Goal: Transaction & Acquisition: Book appointment/travel/reservation

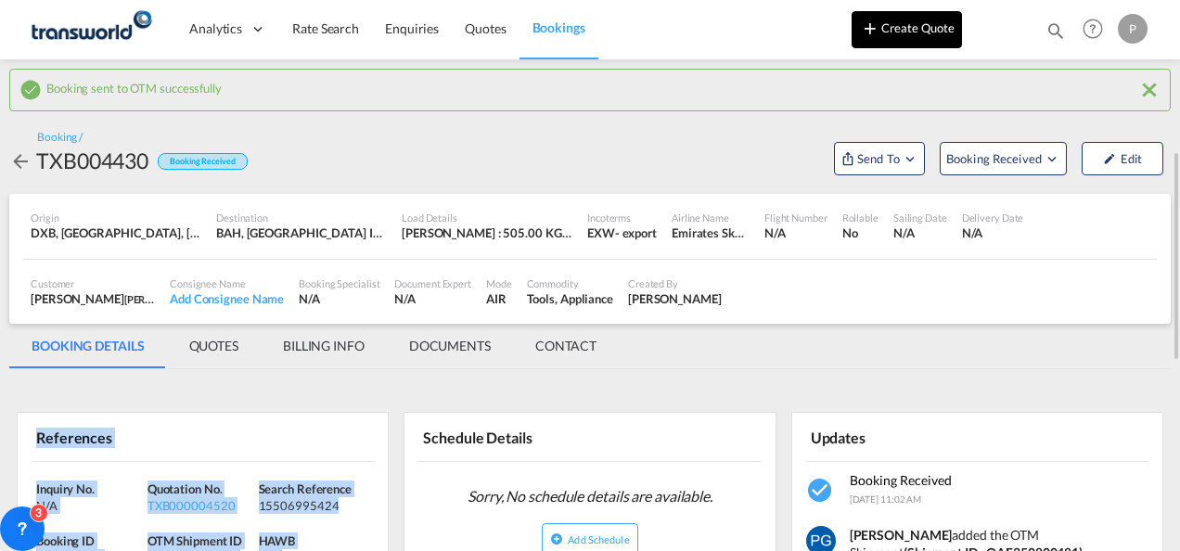
scroll to position [109, 0]
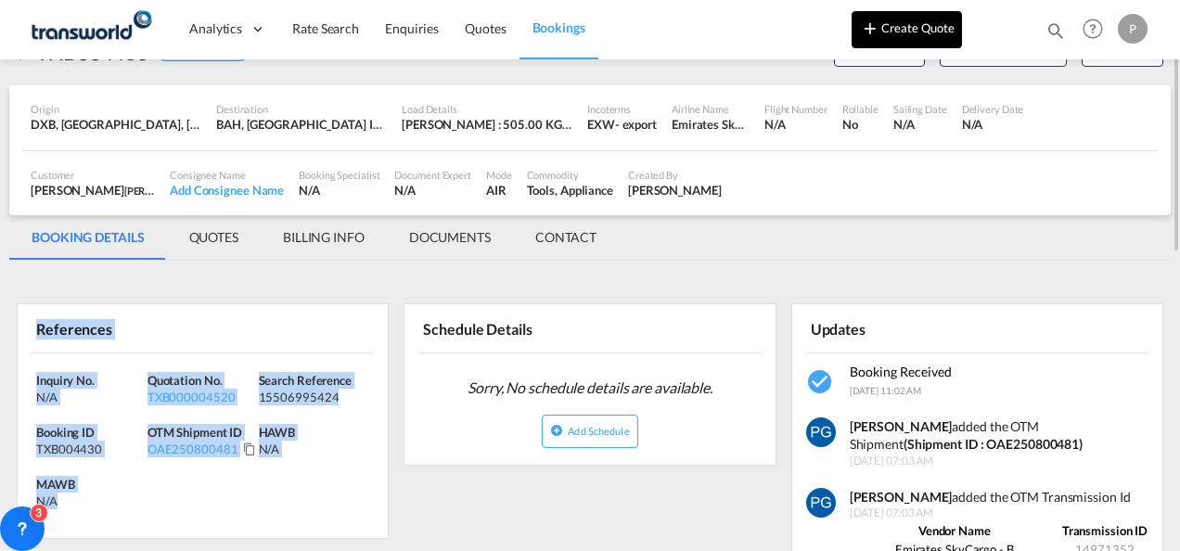
drag, startPoint x: 0, startPoint y: 0, endPoint x: 863, endPoint y: 24, distance: 863.7
click at [863, 24] on md-icon "icon-plus 400-fg" at bounding box center [870, 28] width 22 height 22
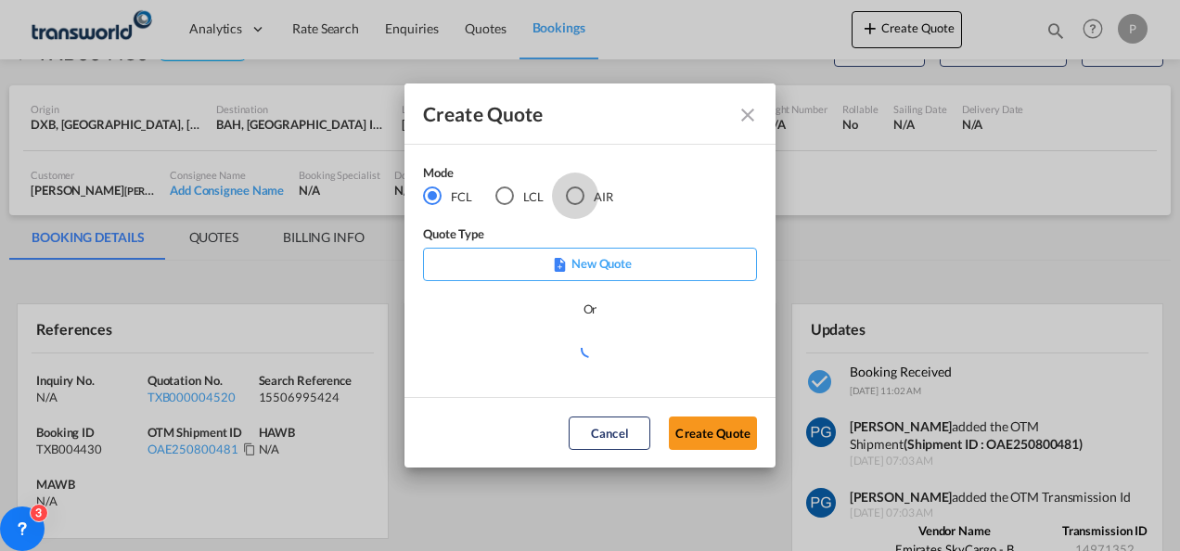
click at [577, 199] on div "AIR" at bounding box center [575, 195] width 19 height 19
click at [705, 435] on button "Create Quote" at bounding box center [713, 432] width 88 height 33
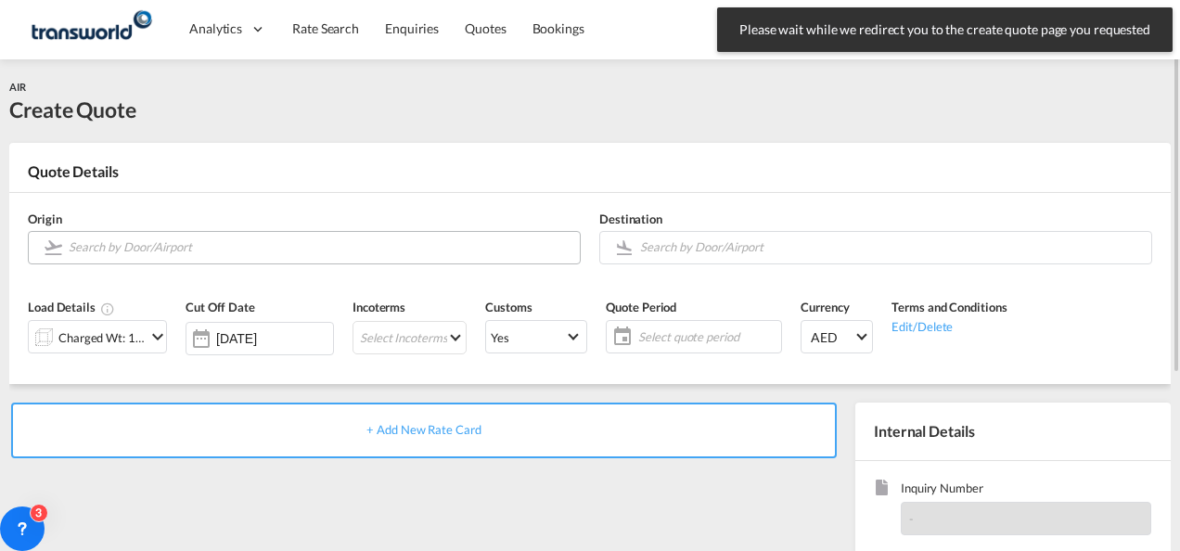
click at [180, 240] on input "Search by Door/Airport" at bounding box center [320, 247] width 502 height 32
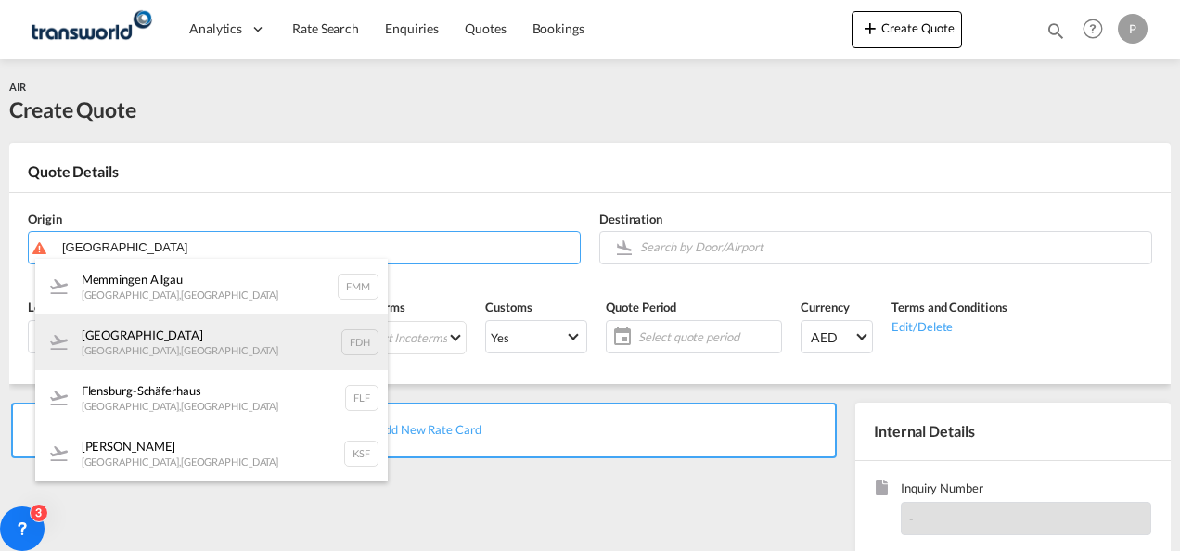
click at [196, 336] on div "Friedrichshafen [GEOGRAPHIC_DATA] , [GEOGRAPHIC_DATA] FDH" at bounding box center [211, 342] width 352 height 56
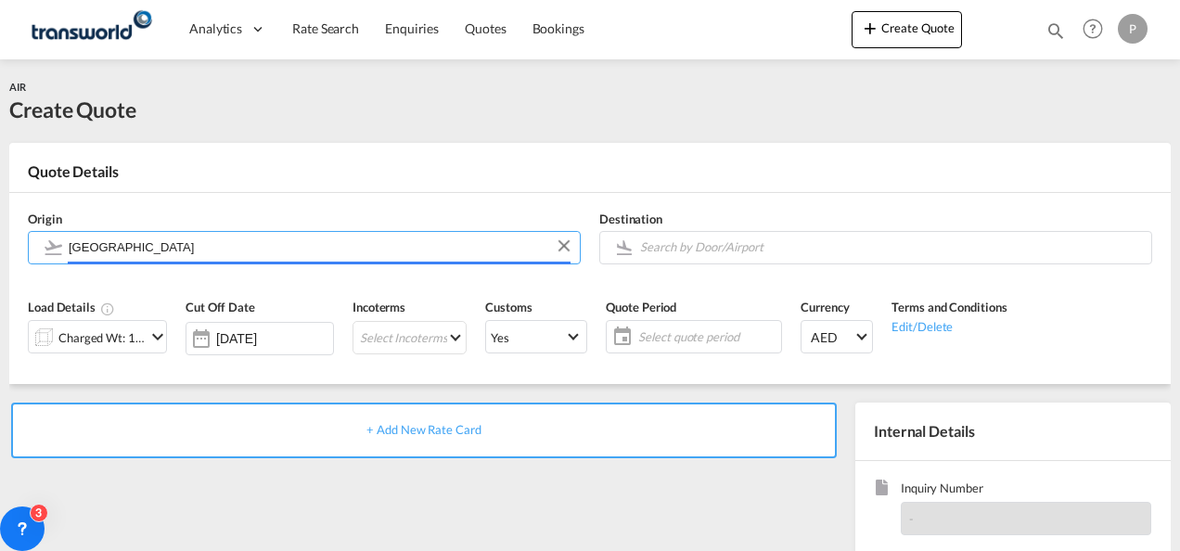
type input "[GEOGRAPHIC_DATA], [GEOGRAPHIC_DATA], FDH"
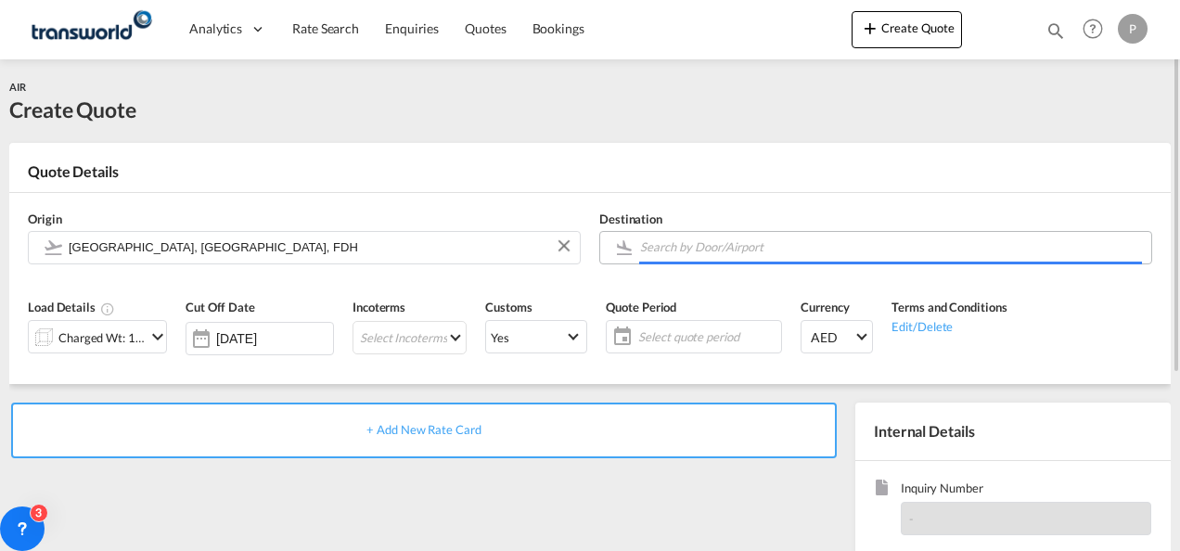
click at [670, 249] on input "Search by Door/Airport" at bounding box center [891, 247] width 502 height 32
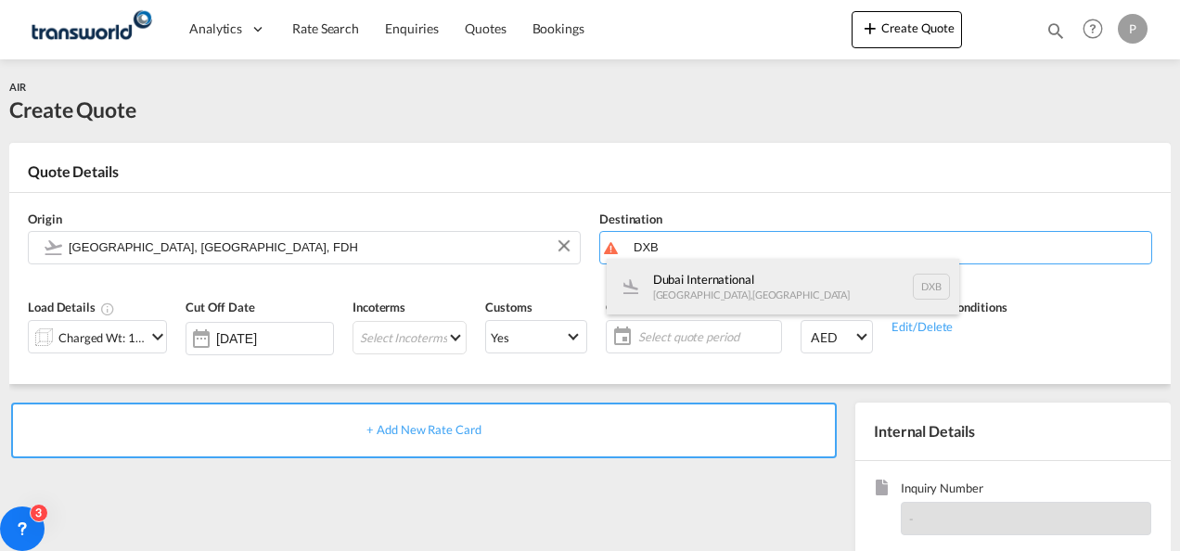
click at [664, 275] on div "Dubai International [GEOGRAPHIC_DATA] , [GEOGRAPHIC_DATA] DXB" at bounding box center [782, 287] width 352 height 56
type input "Dubai International, [GEOGRAPHIC_DATA], DXB"
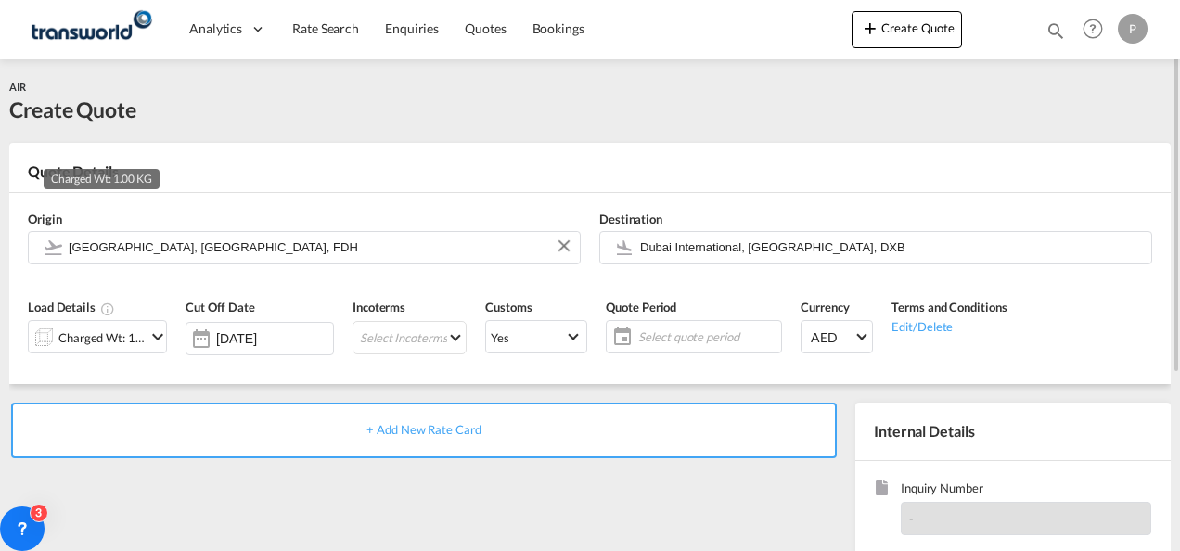
click at [118, 342] on div "Charged Wt: 1.00 KG" at bounding box center [101, 338] width 87 height 26
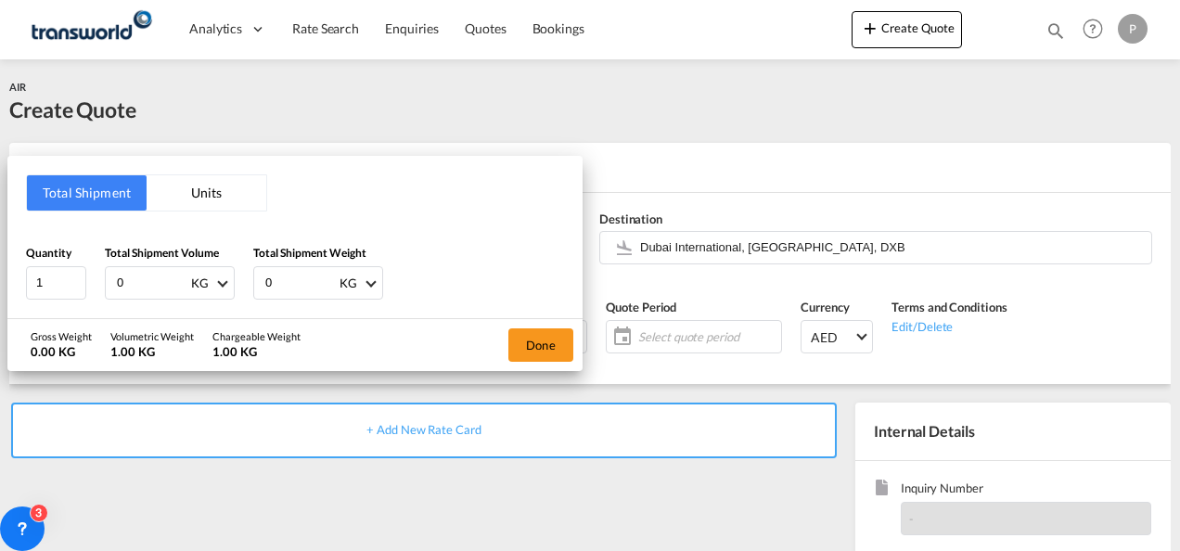
click at [131, 285] on input "0" at bounding box center [152, 283] width 74 height 32
type input "498"
click at [281, 275] on input "0" at bounding box center [300, 283] width 74 height 32
type input "498"
click at [534, 341] on button "Done" at bounding box center [540, 344] width 65 height 33
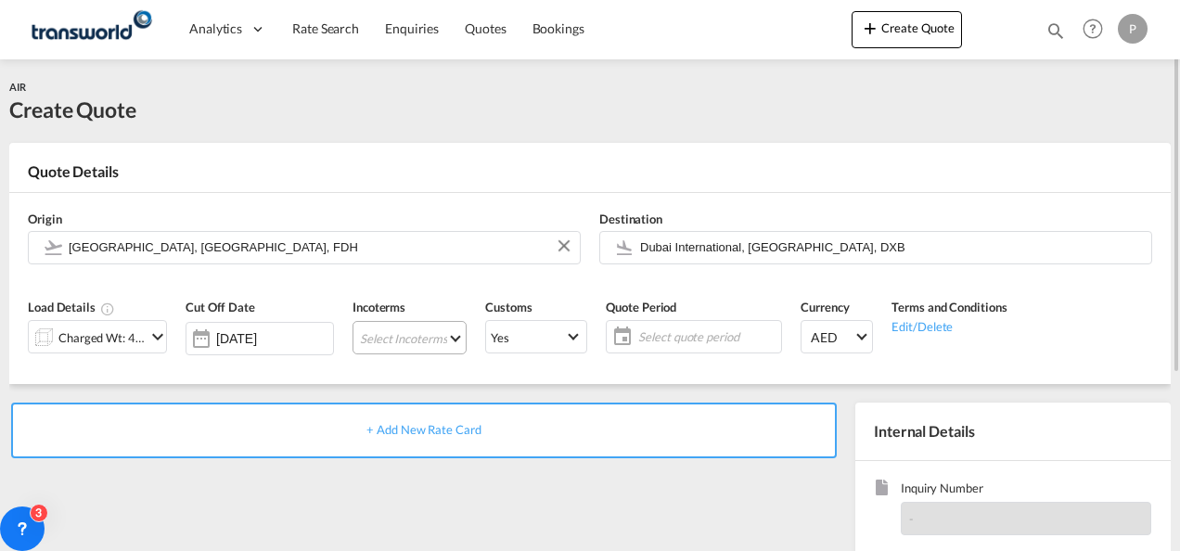
click at [380, 336] on md-select "Select Incoterms FAS - import Free Alongside Ship CFR - import Cost and Freight…" at bounding box center [409, 337] width 114 height 33
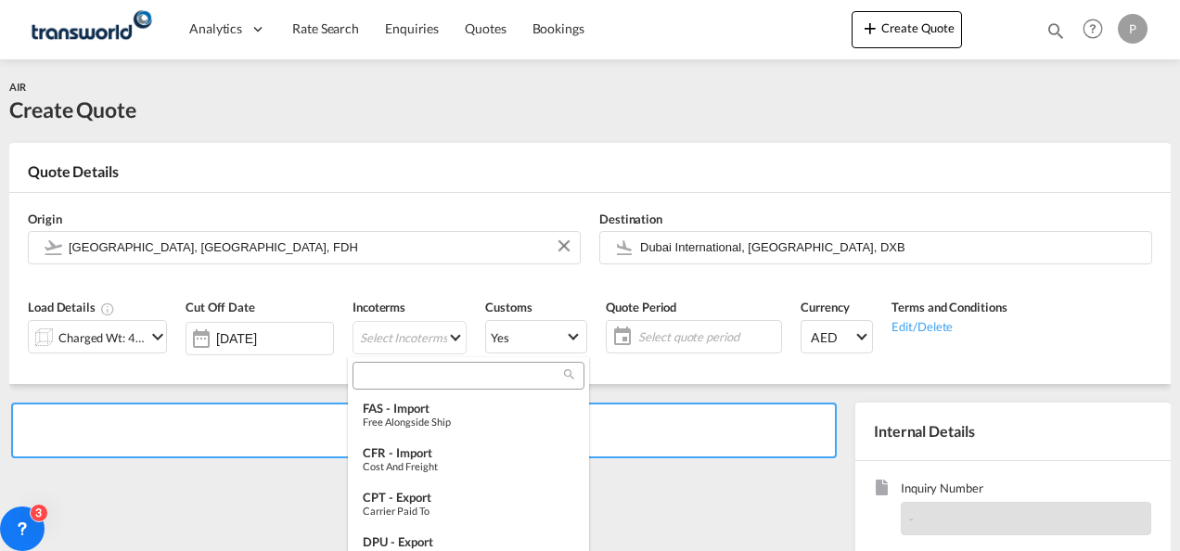
click at [380, 369] on input "search" at bounding box center [461, 375] width 206 height 17
type input "EXW"
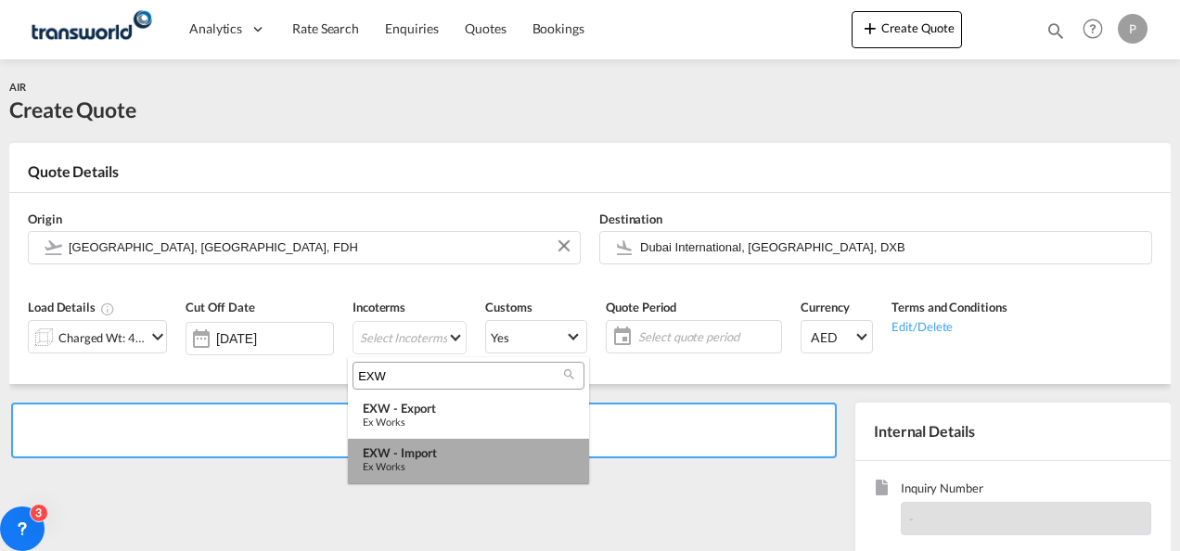
click at [410, 442] on md-option "EXW - import Ex Works" at bounding box center [468, 461] width 241 height 45
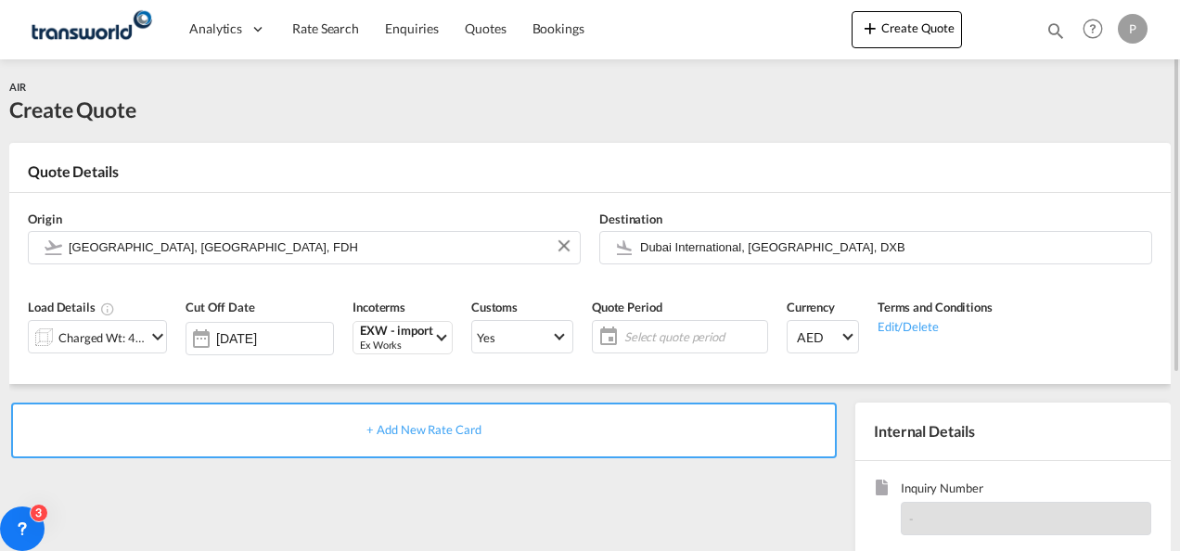
click at [638, 328] on span "Select quote period" at bounding box center [693, 336] width 138 height 17
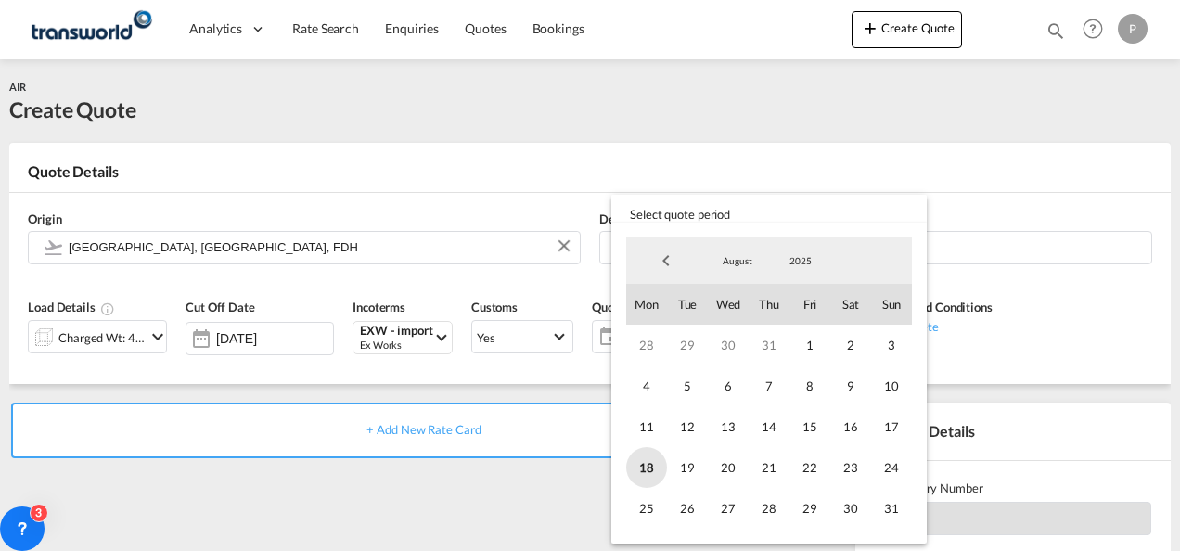
click at [654, 451] on span "18" at bounding box center [646, 467] width 41 height 41
click at [883, 507] on span "31" at bounding box center [891, 508] width 41 height 41
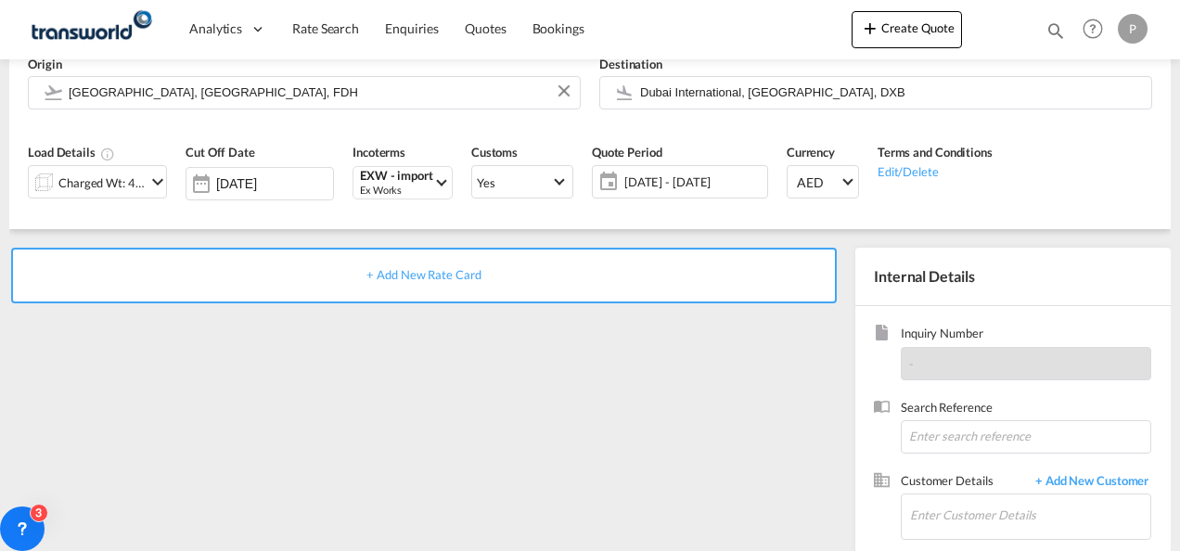
scroll to position [170, 0]
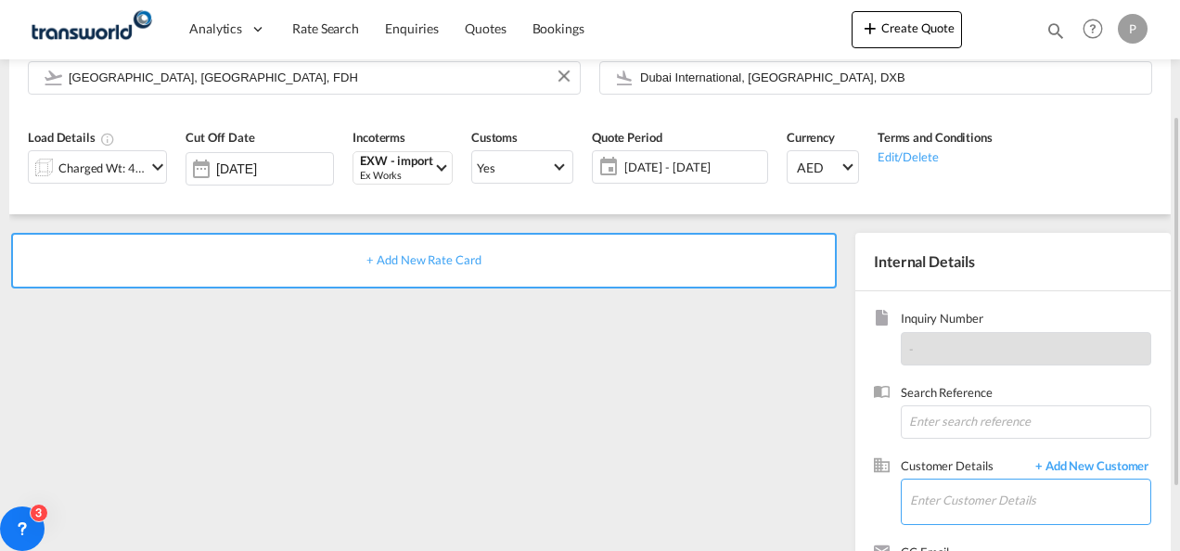
click at [938, 503] on input "Enter Customer Details" at bounding box center [1030, 500] width 240 height 42
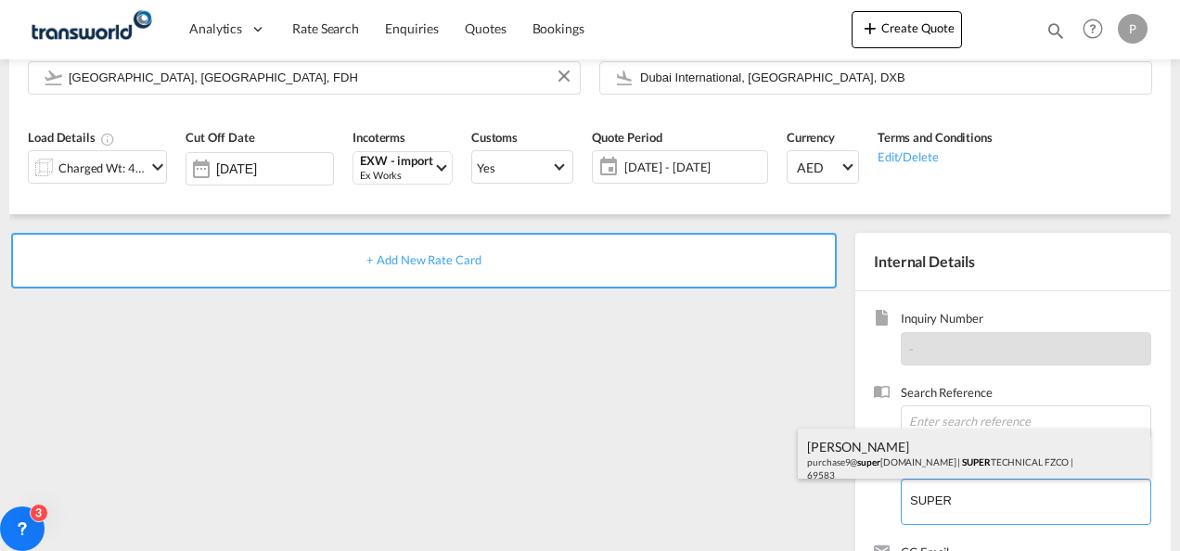
click at [918, 473] on div "[PERSON_NAME] purchase9@ super [DOMAIN_NAME] | SUPER TECHNICAL FZCO | 69583" at bounding box center [974, 459] width 352 height 63
type input "SUPER TECHNICAL FZCO, [PERSON_NAME], [EMAIL_ADDRESS][DOMAIN_NAME]"
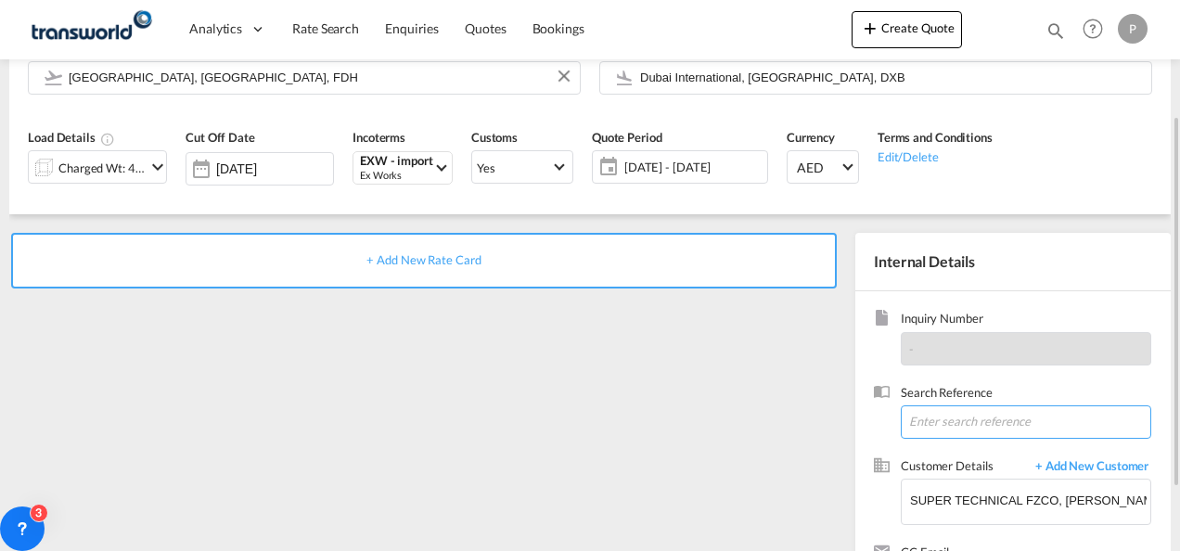
click at [956, 421] on input at bounding box center [1025, 421] width 250 height 33
type input "TWG610"
click at [414, 255] on span "+ Add New Rate Card" at bounding box center [423, 259] width 114 height 15
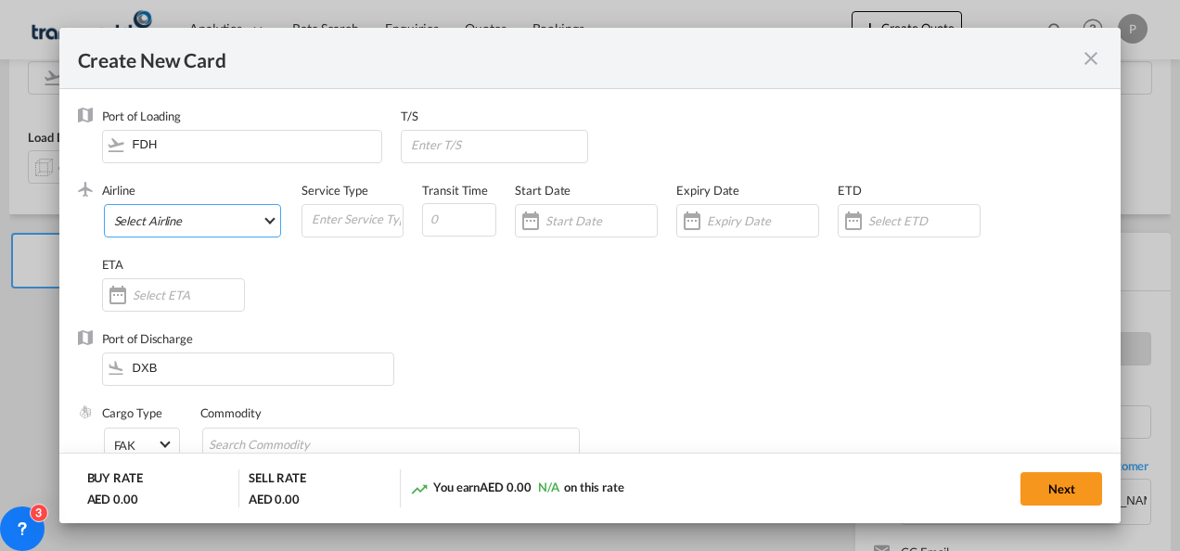
click at [196, 215] on md-select "Select Airline AIR EXPRESS S.A. (1166- / -) CMA CGM Air Cargo (1140-2C / -) DDW…" at bounding box center [193, 220] width 178 height 33
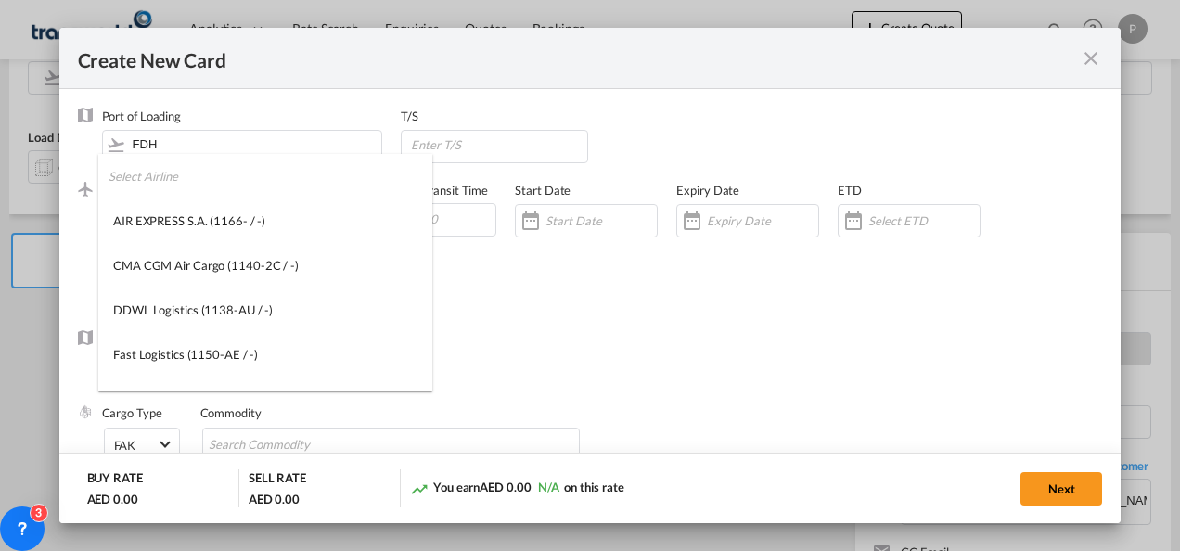
click at [191, 185] on input "search" at bounding box center [271, 176] width 324 height 45
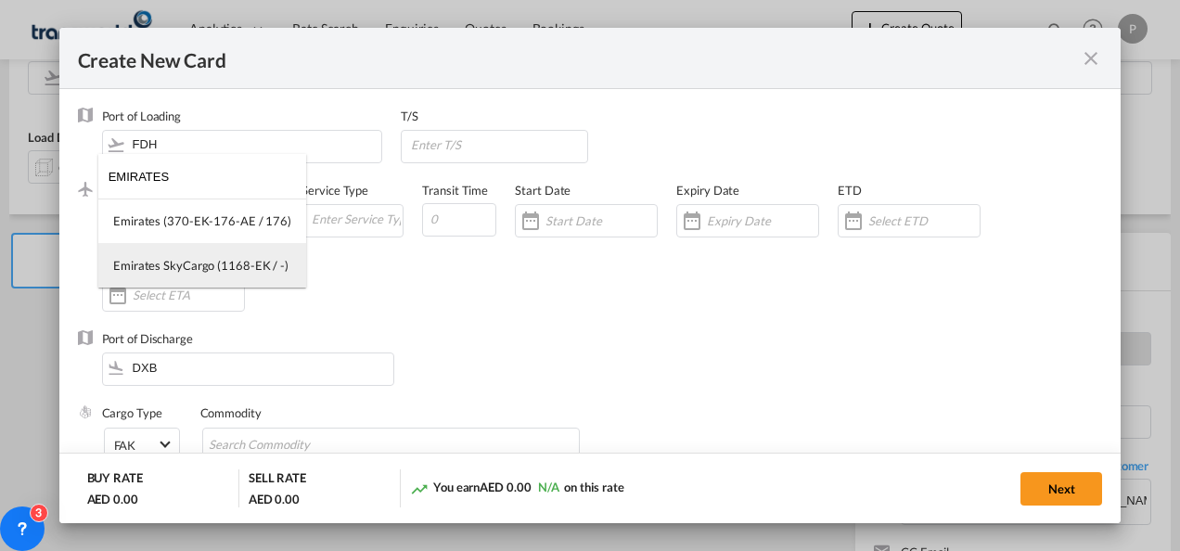
type input "EMIRATES"
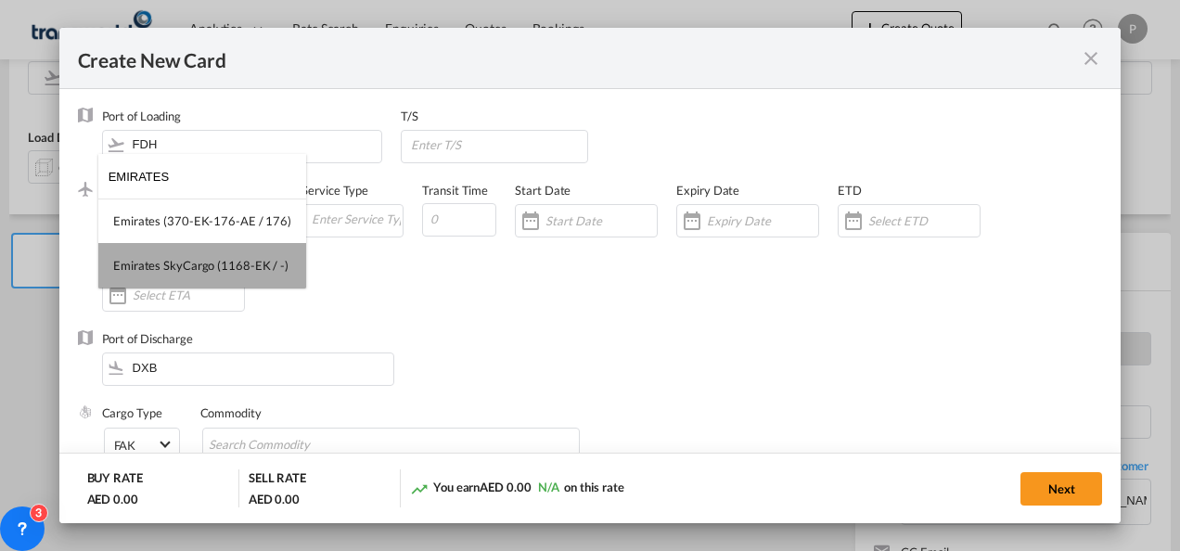
click at [213, 256] on md-option "Emirates SkyCargo (1168-EK / -)" at bounding box center [202, 265] width 208 height 45
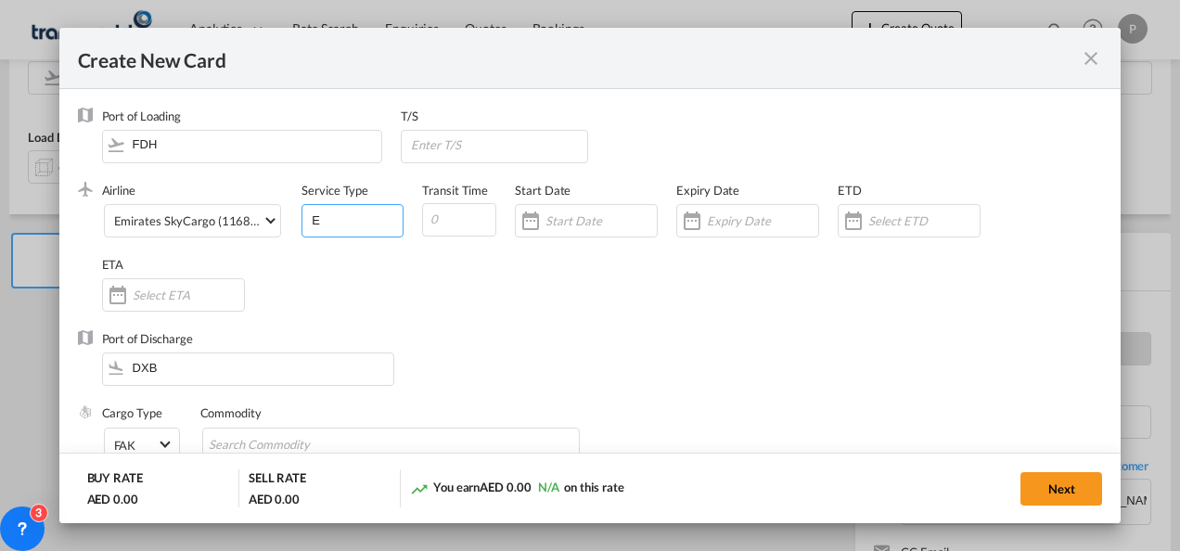
click at [324, 221] on input "E" at bounding box center [356, 219] width 93 height 28
type input "EXW IMPORT"
click at [728, 211] on div "Create New Card ..." at bounding box center [747, 220] width 143 height 33
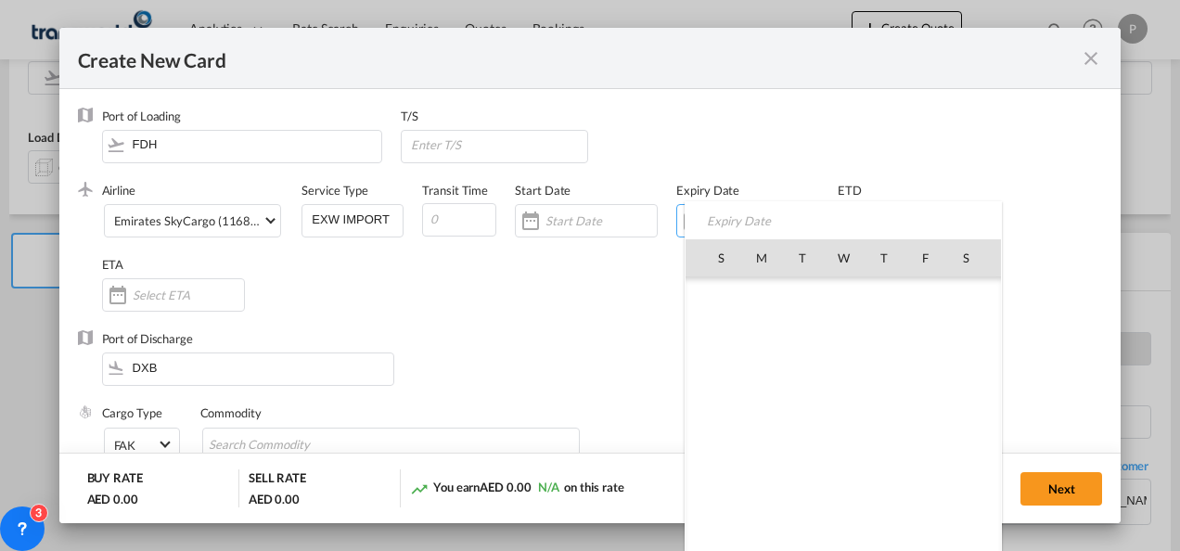
scroll to position [429330, 0]
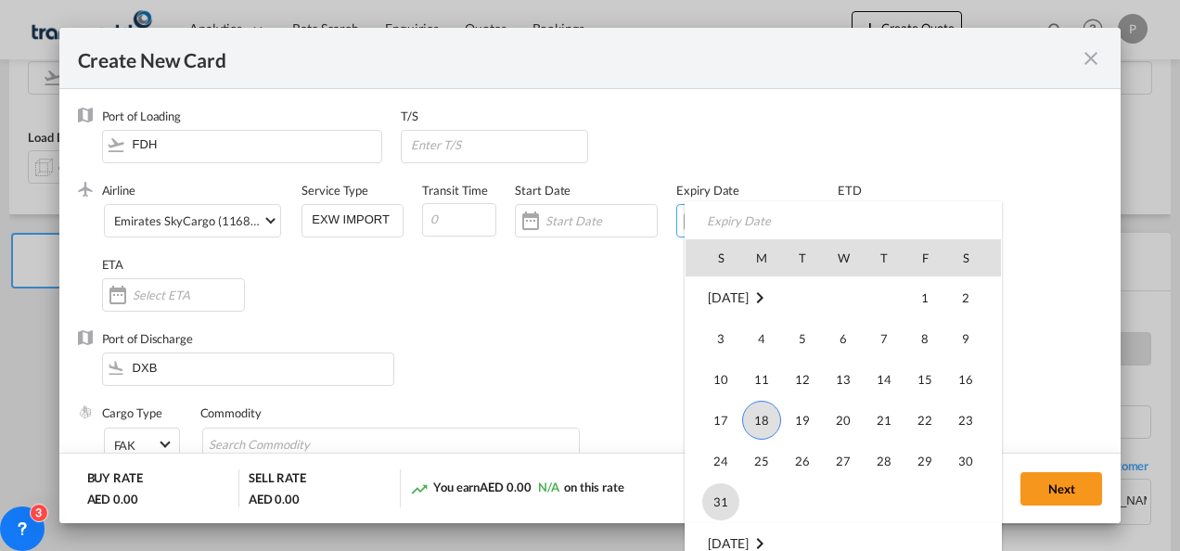
click at [722, 495] on span "31" at bounding box center [720, 501] width 37 height 37
type input "[DATE]"
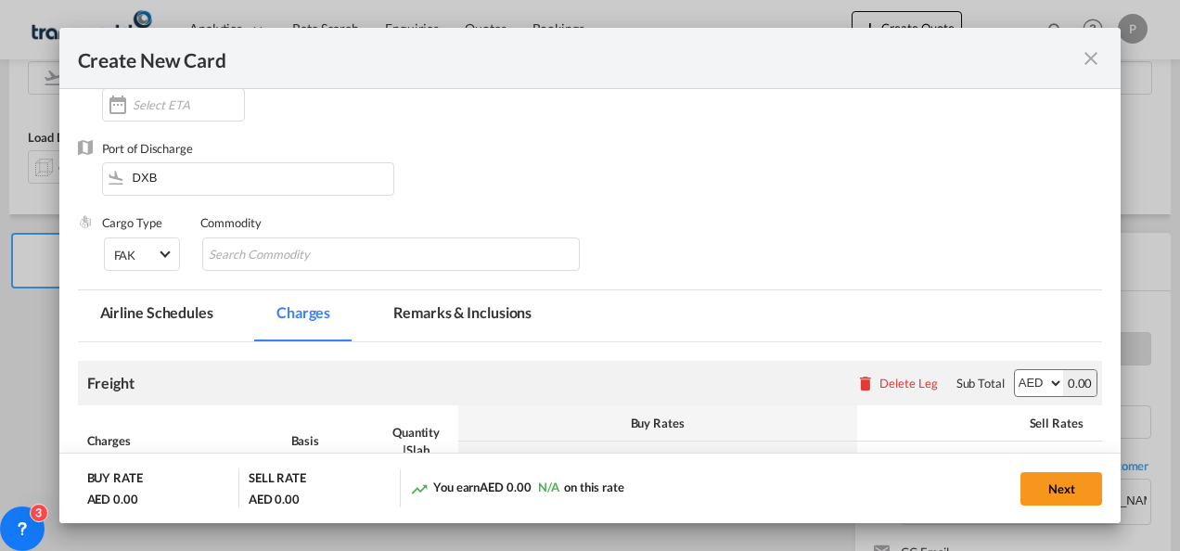
scroll to position [198, 0]
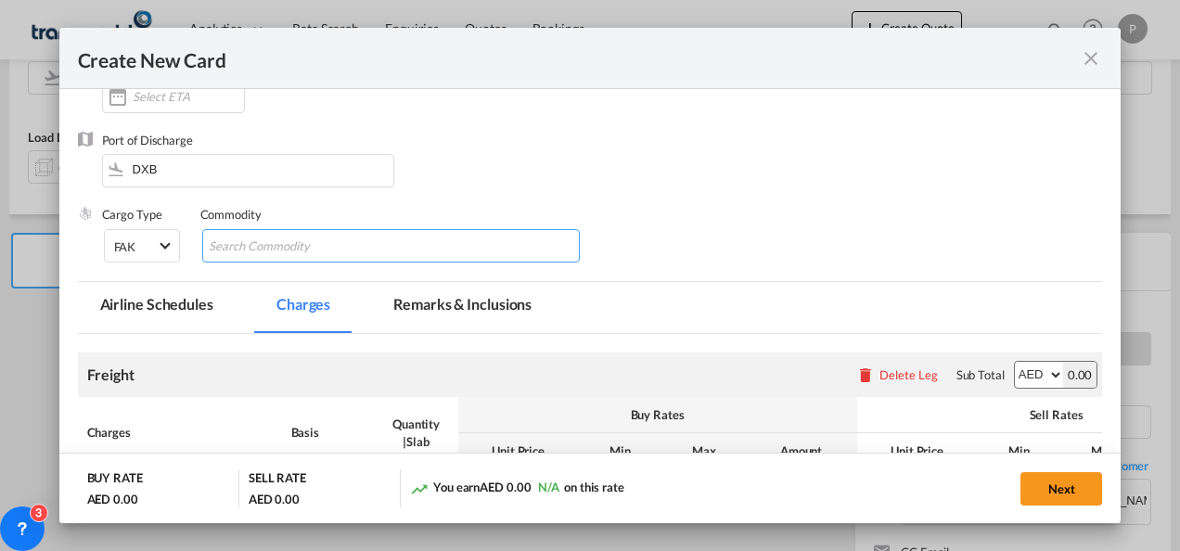
click at [297, 249] on input "Chips input." at bounding box center [294, 247] width 170 height 30
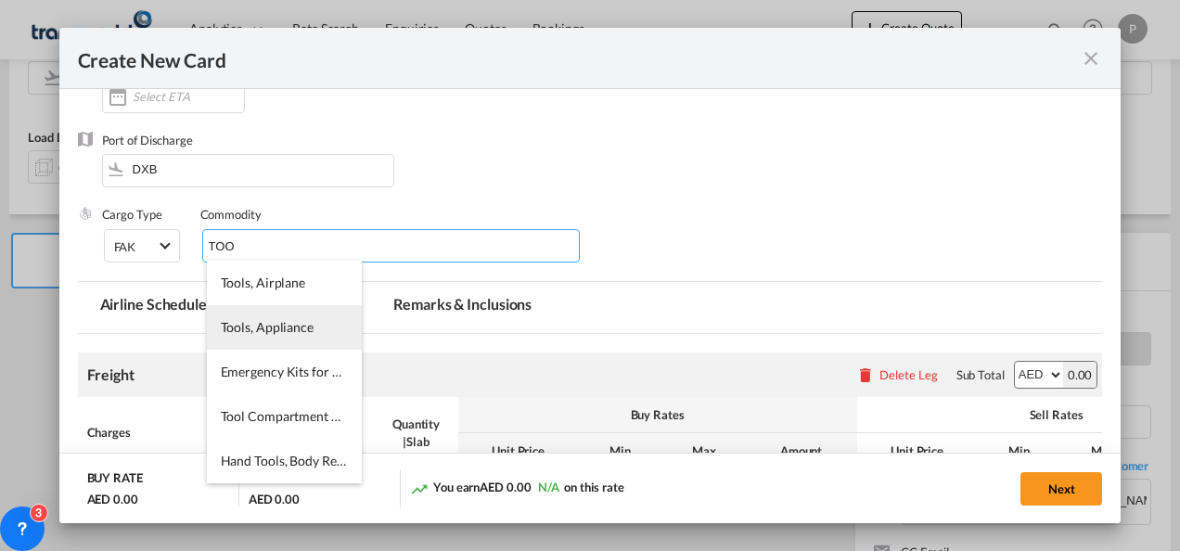
type input "TOO"
click at [258, 313] on li "Tools, Appliance" at bounding box center [284, 327] width 155 height 45
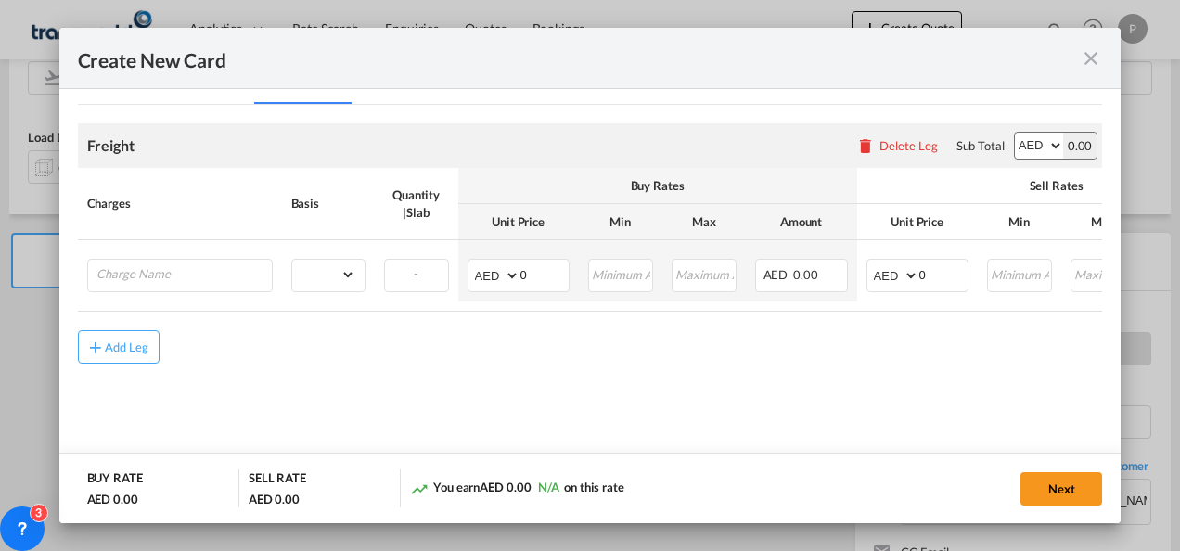
scroll to position [431, 0]
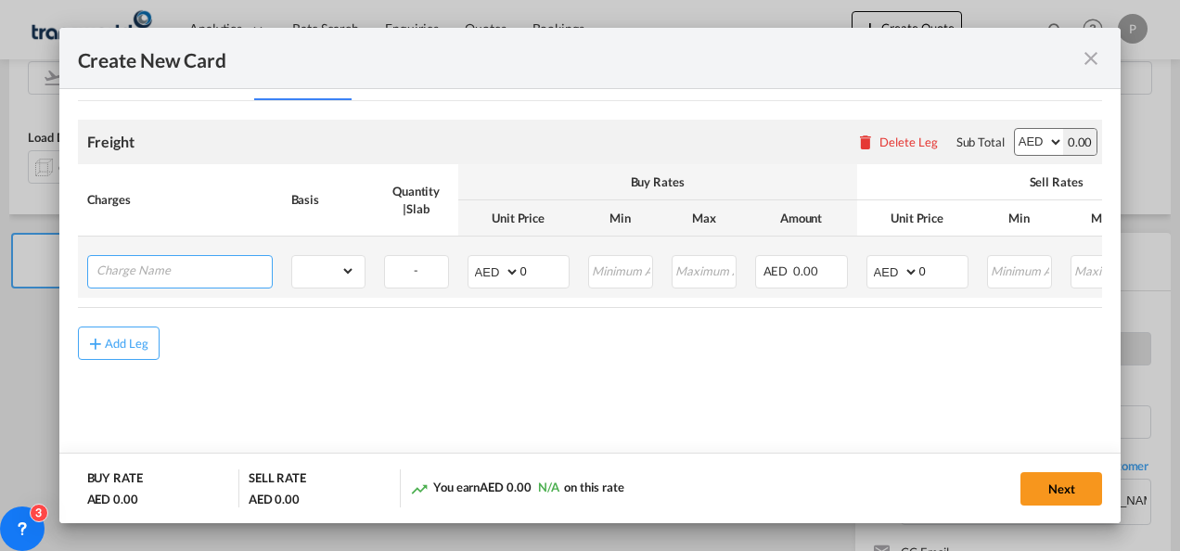
click at [181, 266] on input "Charge Name" at bounding box center [183, 270] width 175 height 28
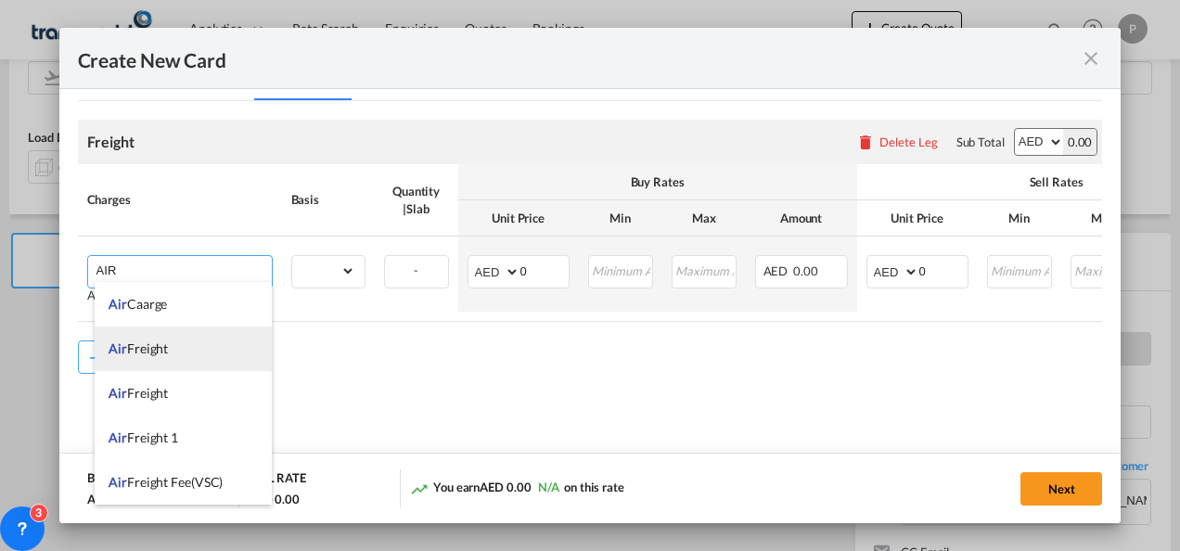
click at [160, 351] on span "Air Freight" at bounding box center [138, 348] width 59 height 16
type input "Air Freight"
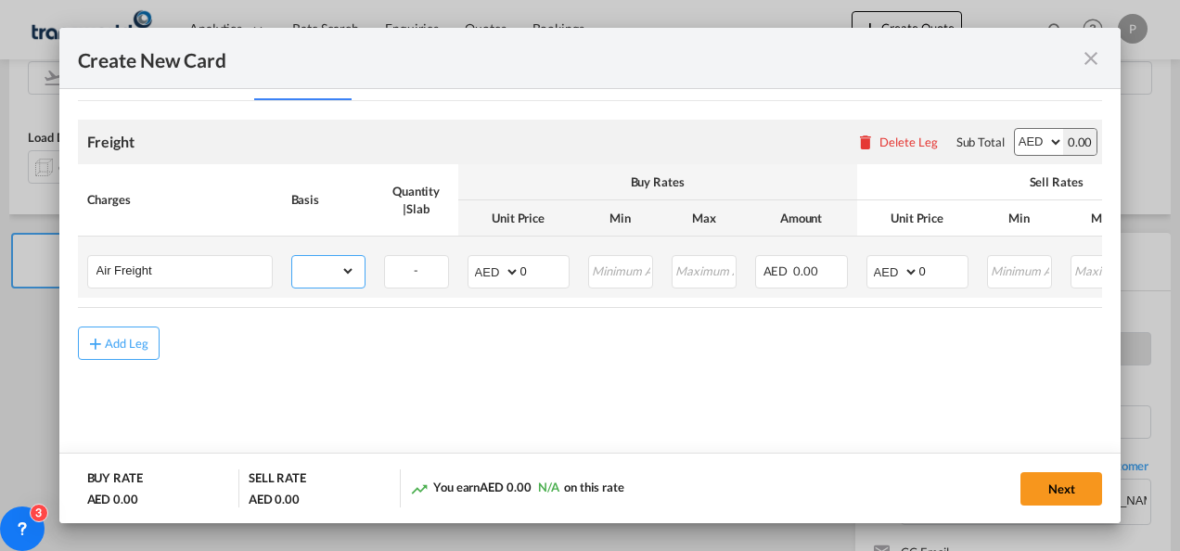
click at [339, 275] on select "gross_weight volumetric_weight per_shipment per_bl per_km % on air freight per_…" at bounding box center [323, 271] width 63 height 30
select select "per_shipment"
click at [292, 256] on select "gross_weight volumetric_weight per_shipment per_bl per_km % on air freight per_…" at bounding box center [323, 271] width 63 height 30
click at [536, 263] on input "0" at bounding box center [544, 270] width 48 height 28
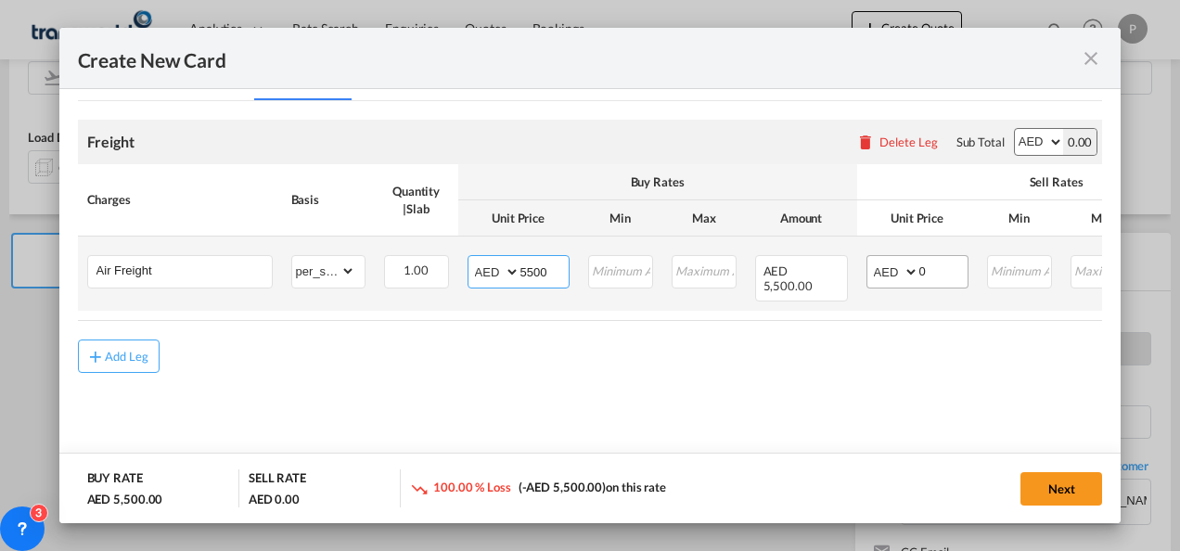
type input "5500"
click at [926, 269] on input "0" at bounding box center [943, 270] width 48 height 28
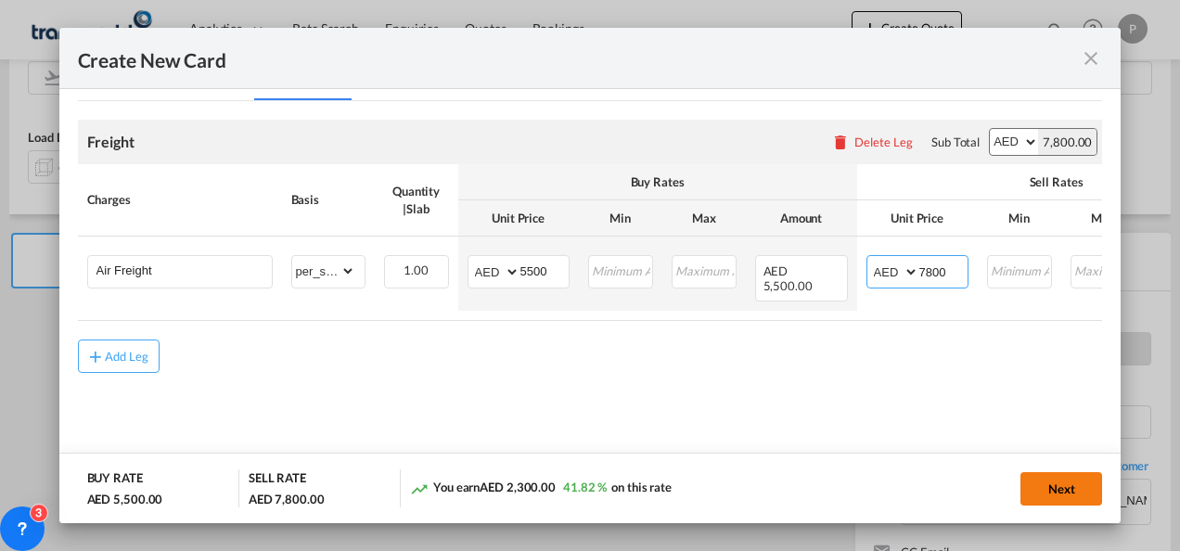
type input "7800"
click at [1062, 478] on button "Next" at bounding box center [1061, 488] width 82 height 33
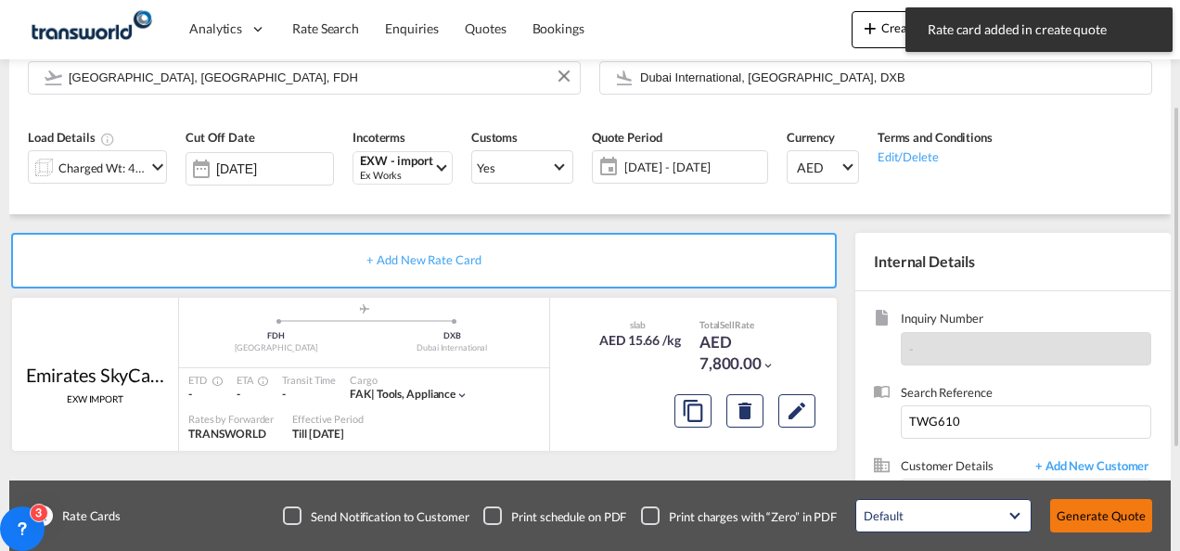
click at [1088, 514] on button "Generate Quote" at bounding box center [1101, 515] width 102 height 33
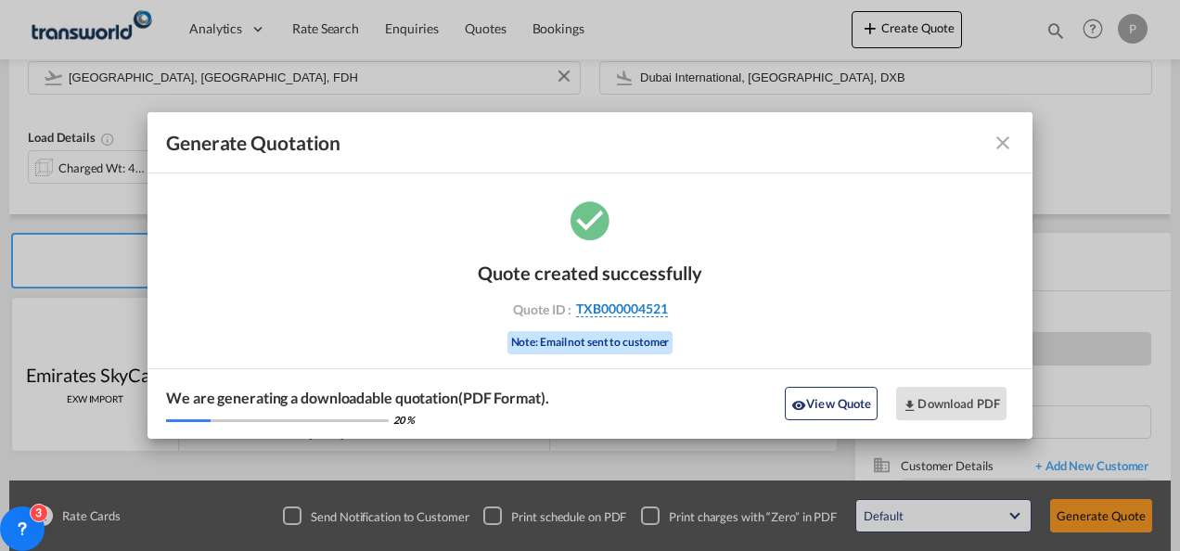
click at [650, 305] on span "TXB000004521" at bounding box center [622, 308] width 92 height 17
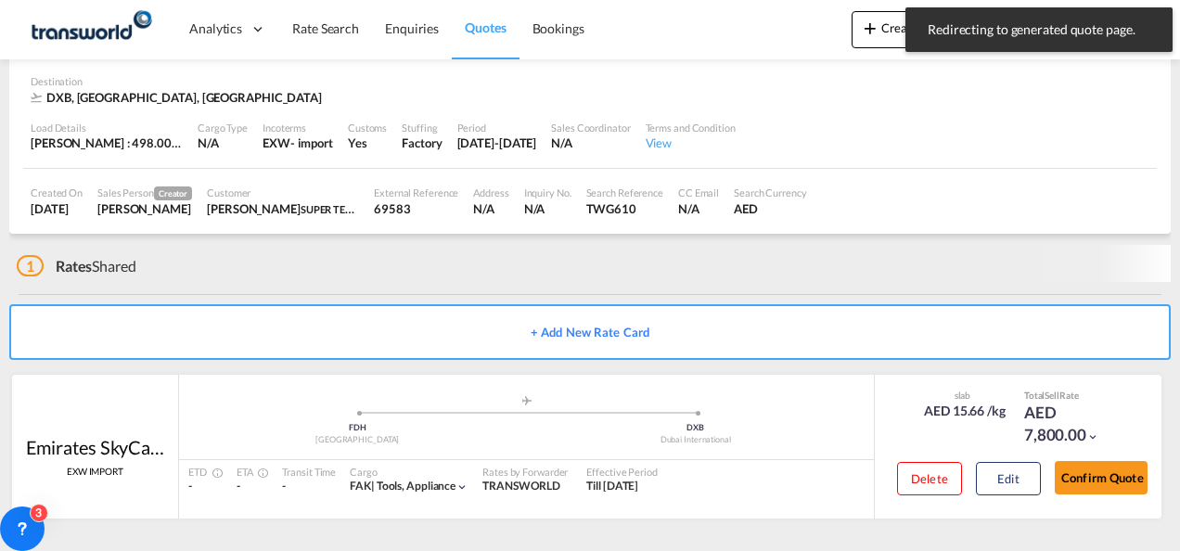
scroll to position [113, 0]
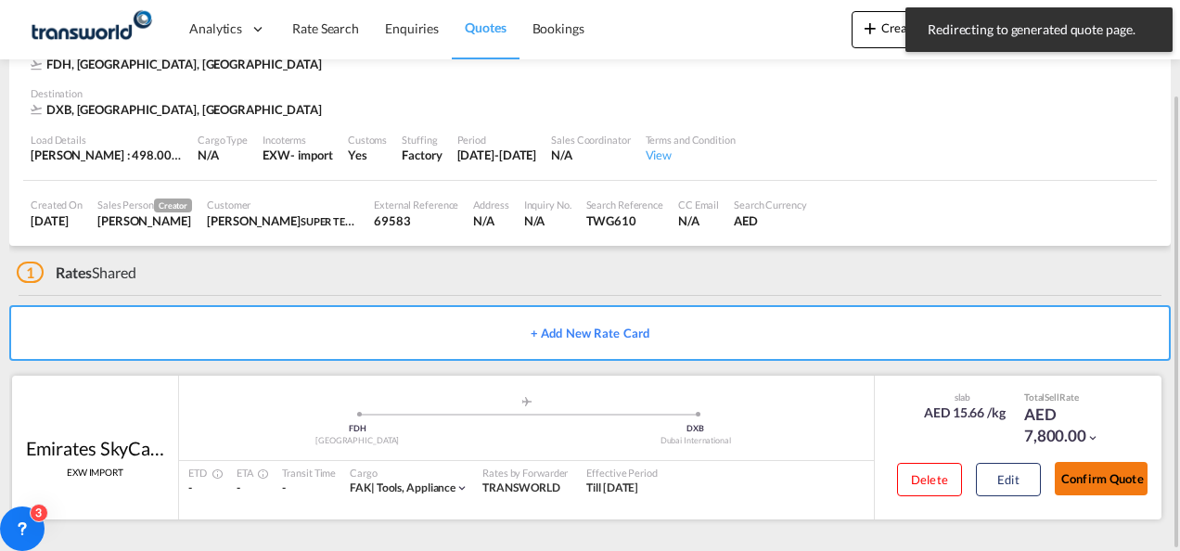
click at [1110, 472] on button "Confirm Quote" at bounding box center [1100, 478] width 93 height 33
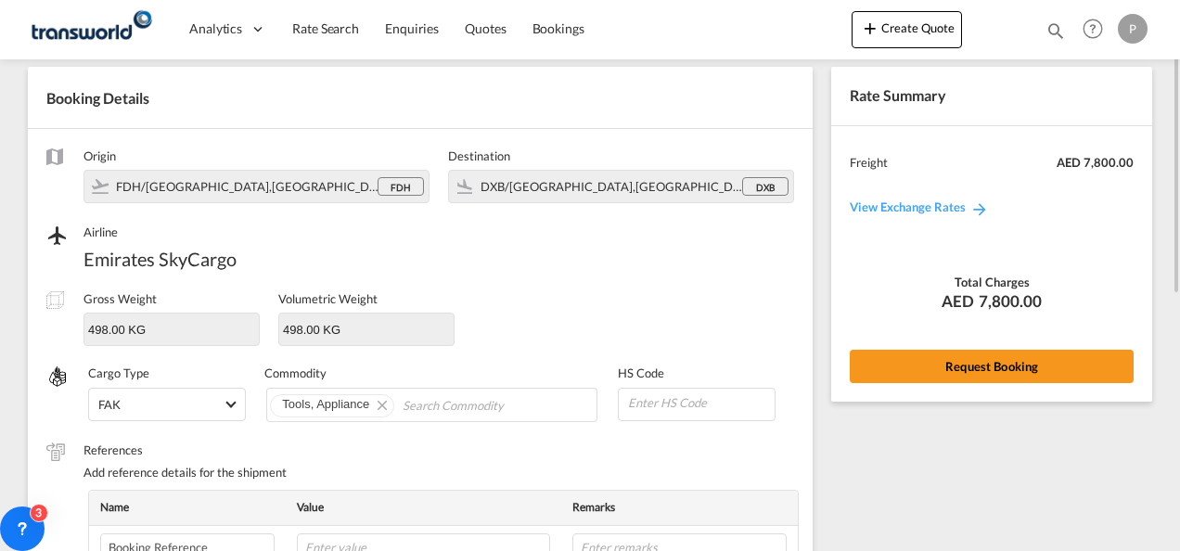
scroll to position [56, 0]
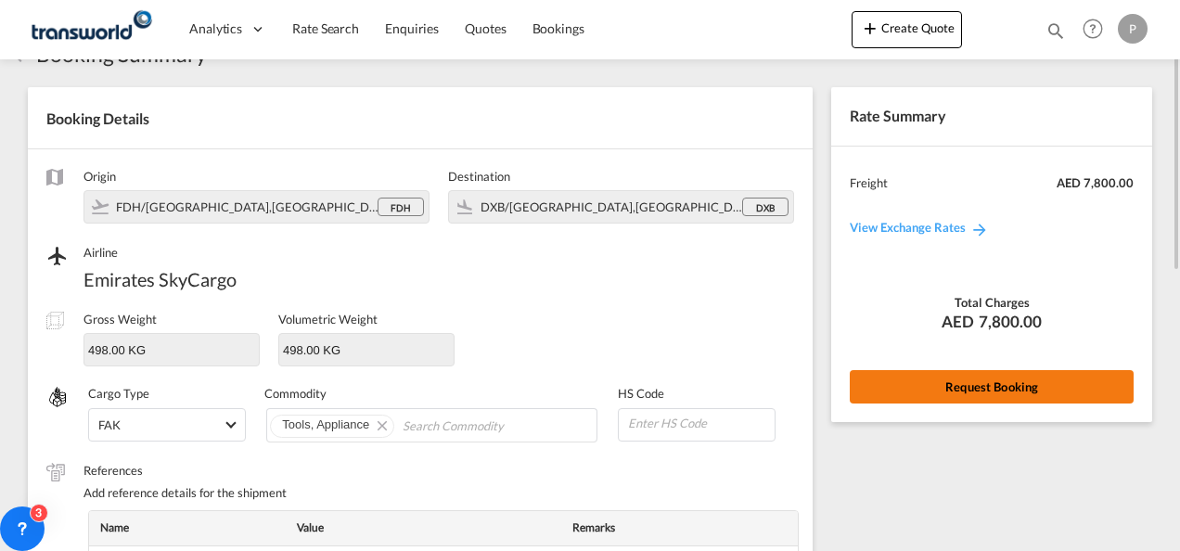
click at [950, 382] on button "Request Booking" at bounding box center [991, 386] width 284 height 33
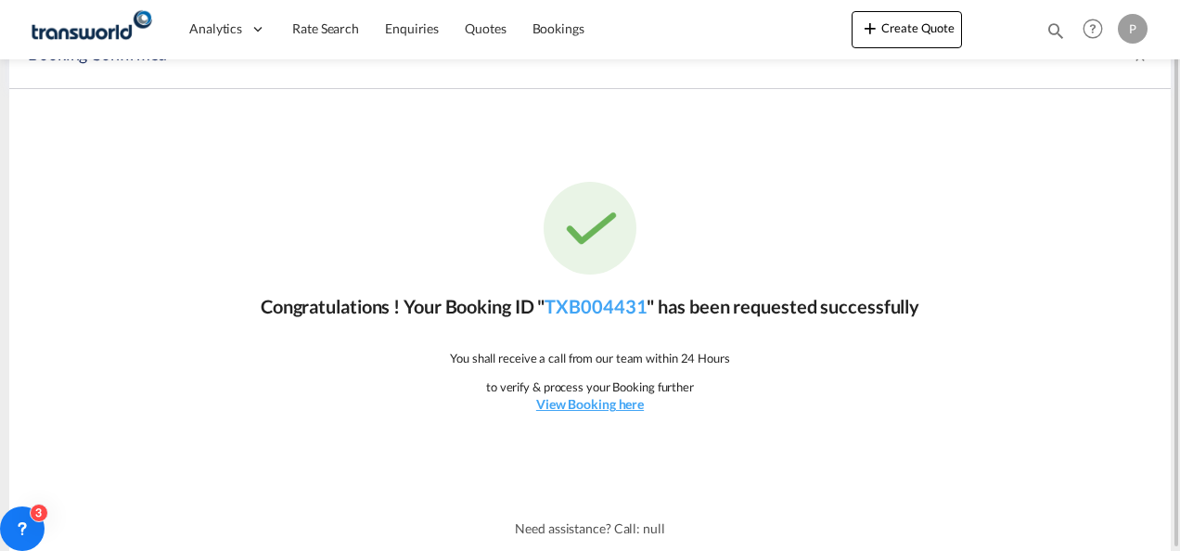
scroll to position [34, 0]
click at [625, 311] on link "TXB004431" at bounding box center [595, 307] width 102 height 22
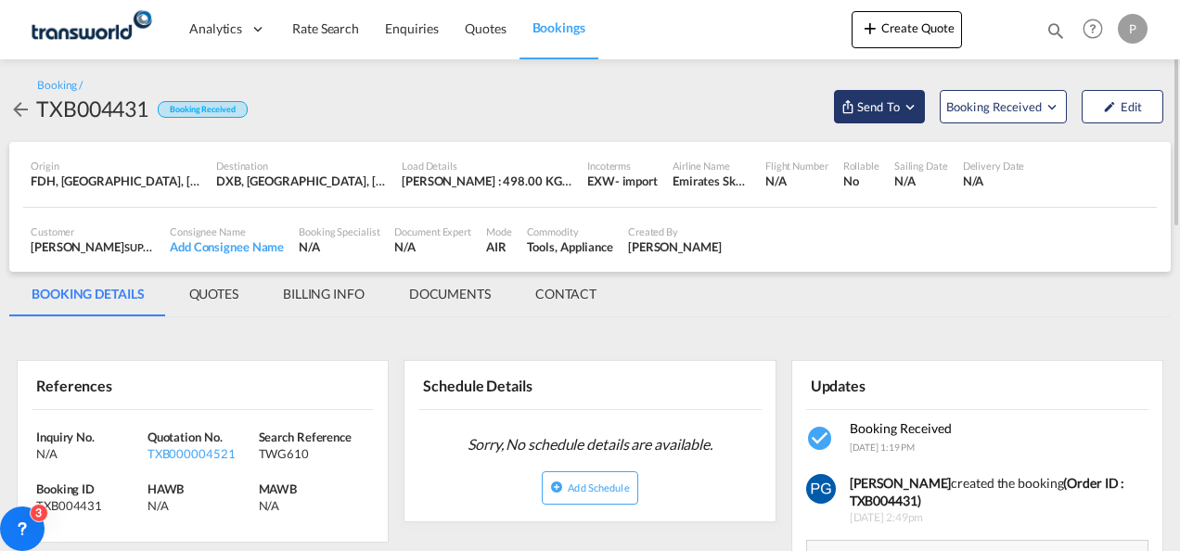
click at [898, 102] on span "Send To" at bounding box center [878, 106] width 46 height 19
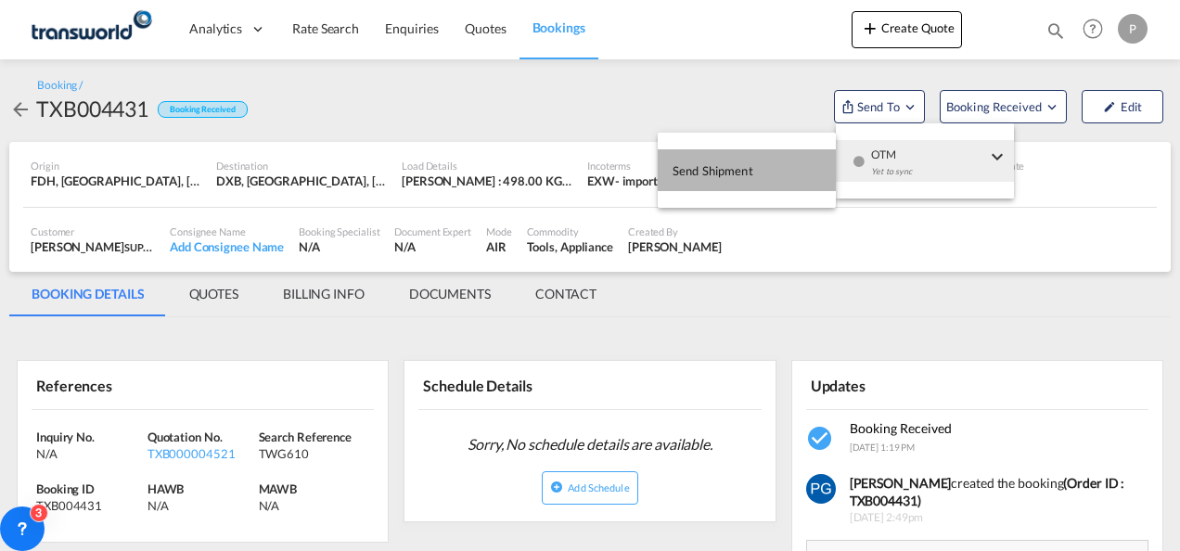
click at [816, 162] on button "Send Shipment" at bounding box center [747, 170] width 178 height 42
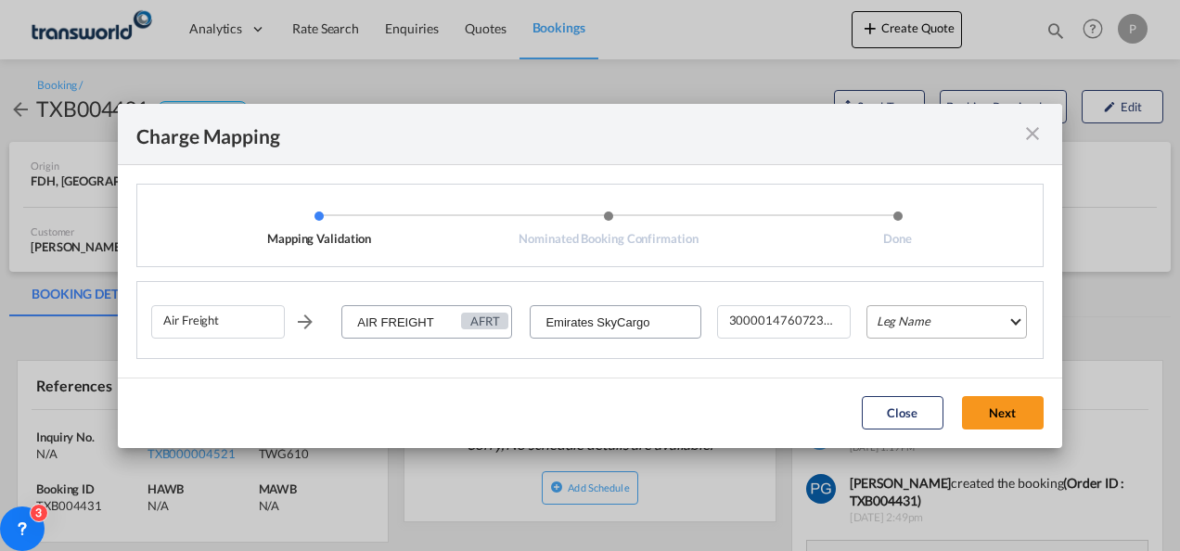
click at [895, 313] on md-select "Leg Name HANDLING ORIGIN HANDLING DESTINATION OTHERS TL PICK UP CUSTOMS ORIGIN …" at bounding box center [946, 321] width 160 height 33
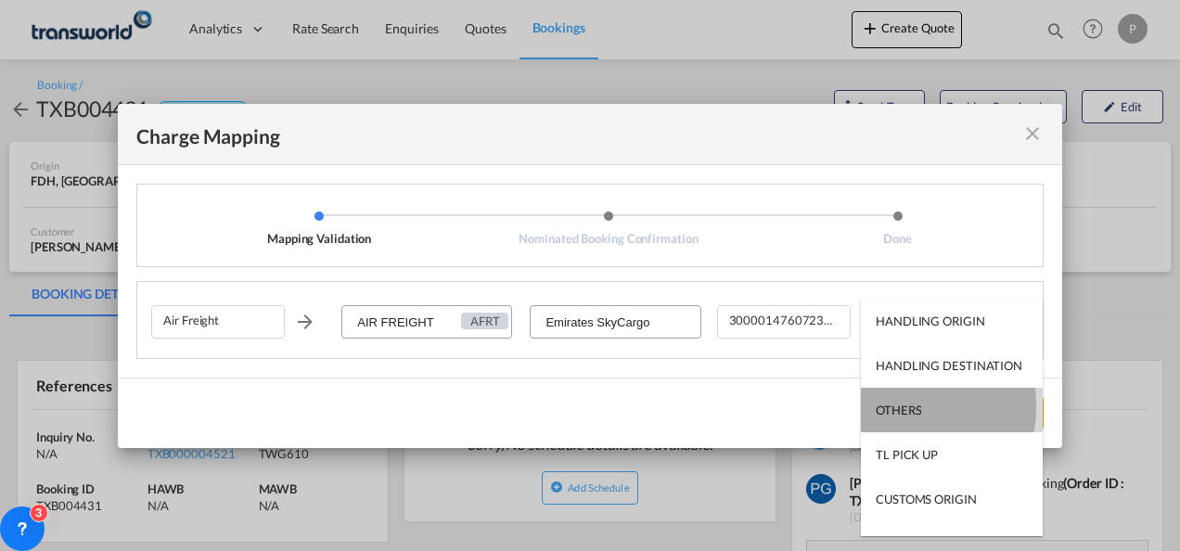
click at [906, 406] on div "OTHERS" at bounding box center [897, 410] width 45 height 17
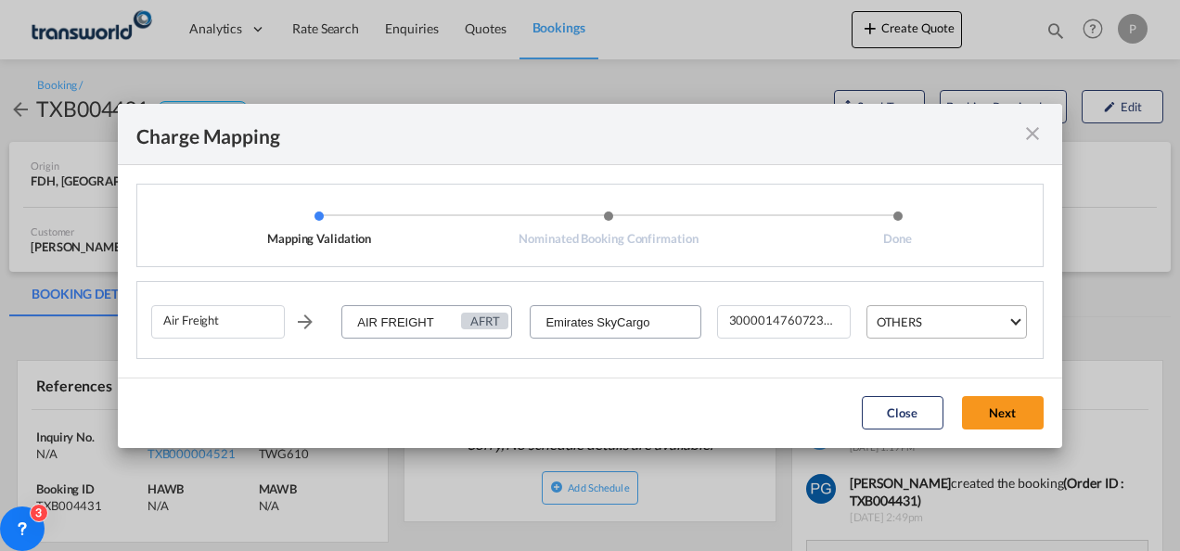
click at [911, 323] on div "OTHERS" at bounding box center [898, 321] width 45 height 15
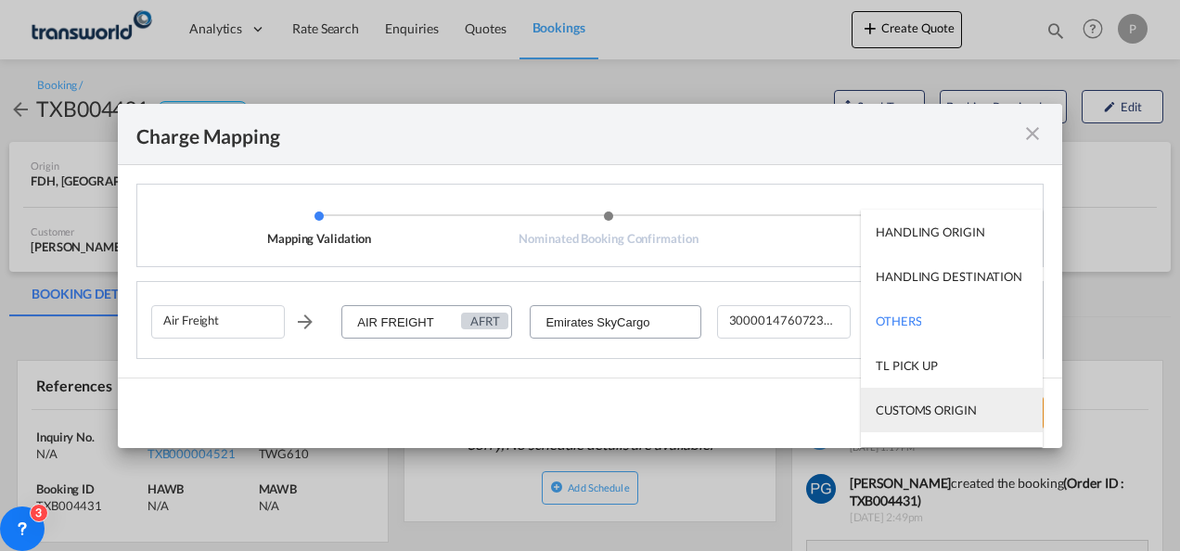
scroll to position [119, 0]
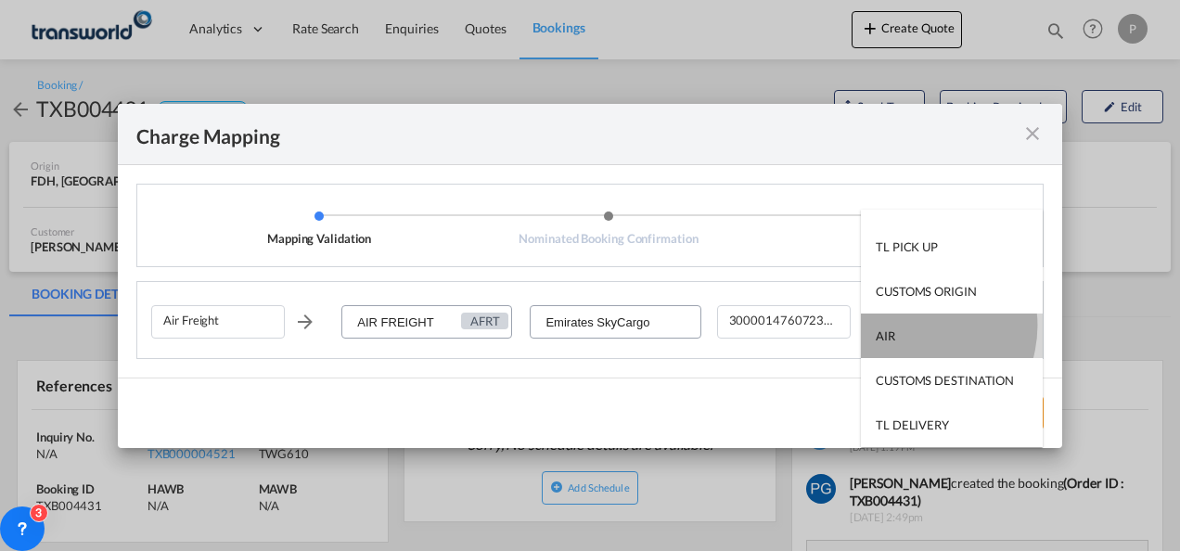
click at [911, 325] on md-option "AIR" at bounding box center [952, 335] width 182 height 45
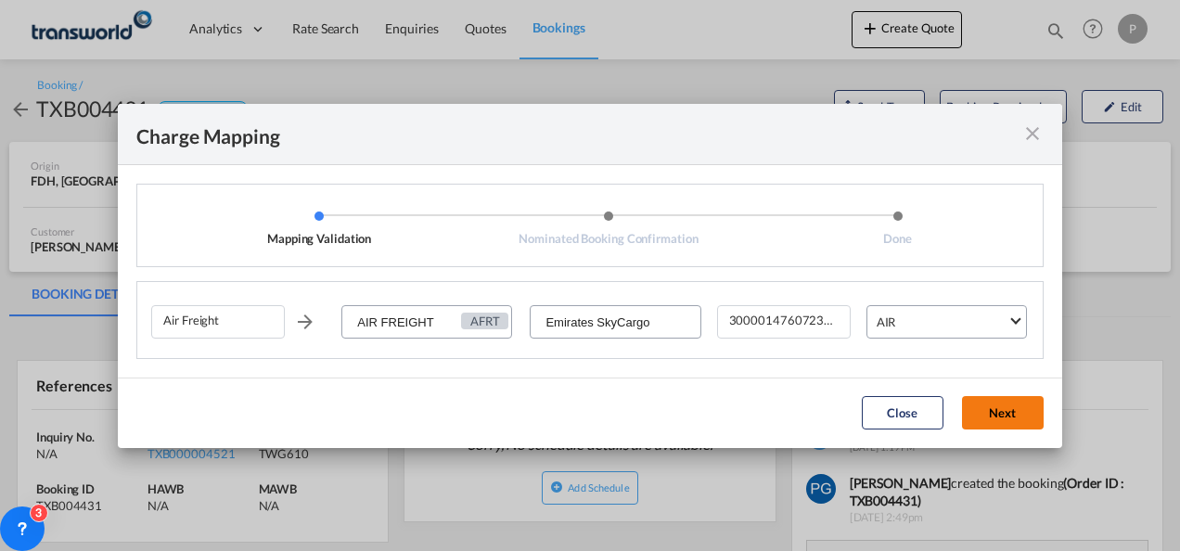
click at [981, 415] on button "Next" at bounding box center [1003, 412] width 82 height 33
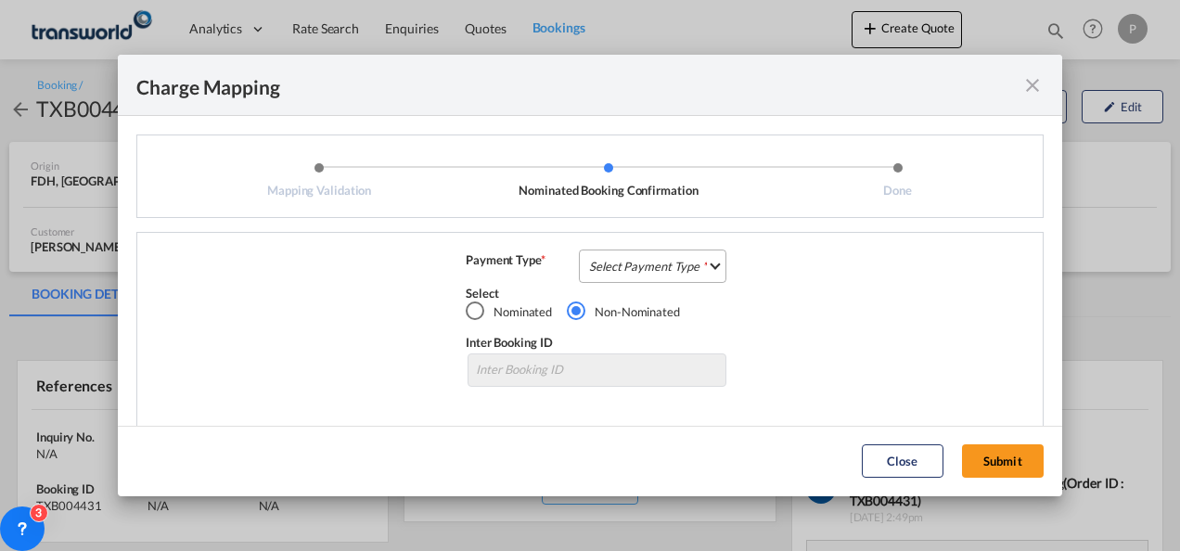
click at [653, 267] on md-select "Select Payment Type COLLECT PREPAID" at bounding box center [652, 265] width 147 height 33
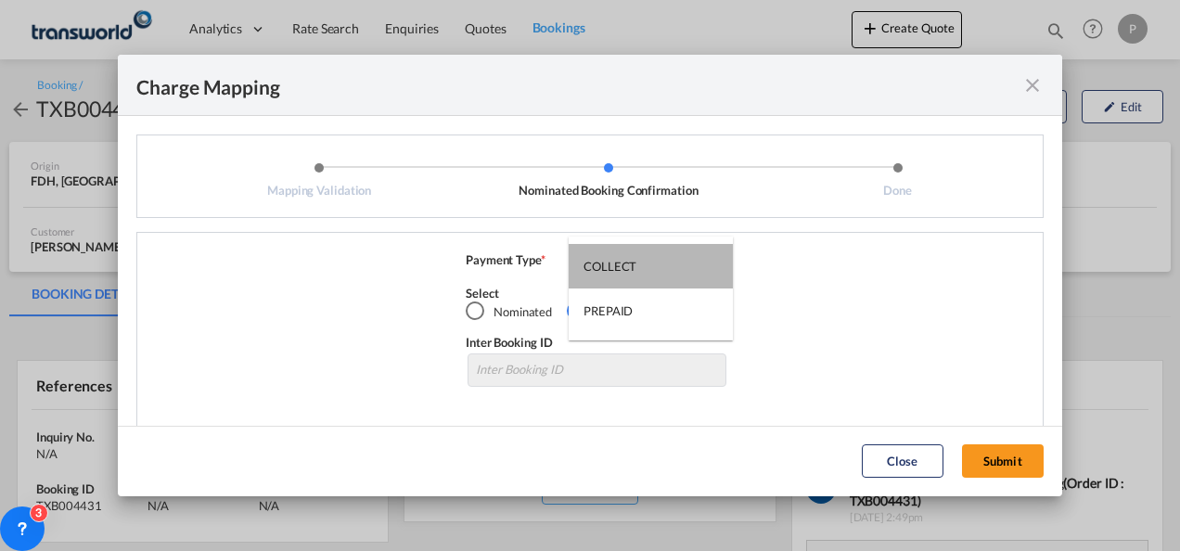
click at [653, 267] on md-option "COLLECT" at bounding box center [650, 266] width 164 height 45
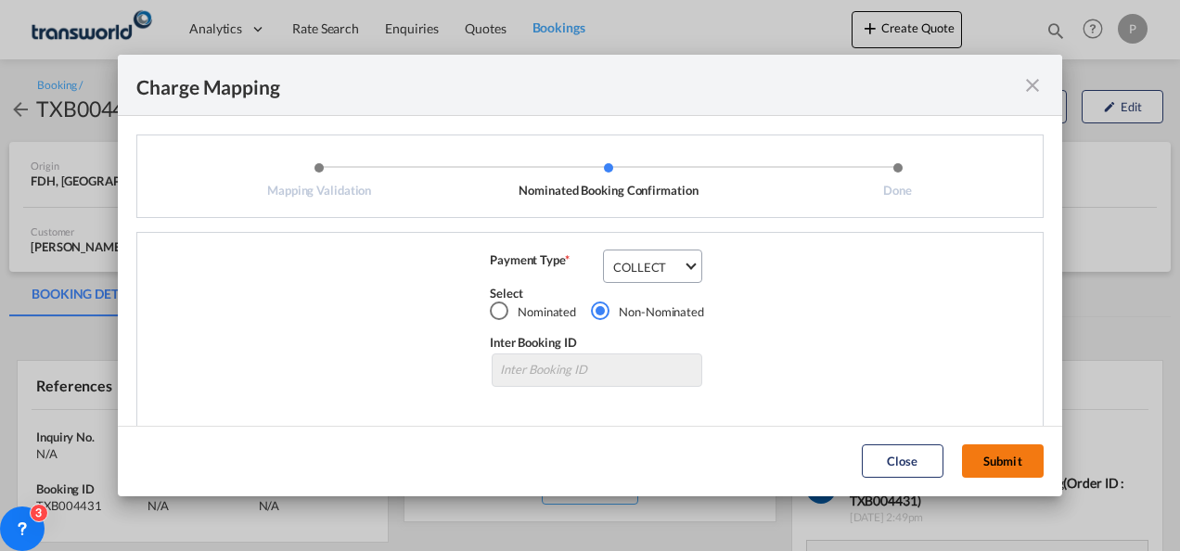
click at [990, 458] on button "Submit" at bounding box center [1003, 460] width 82 height 33
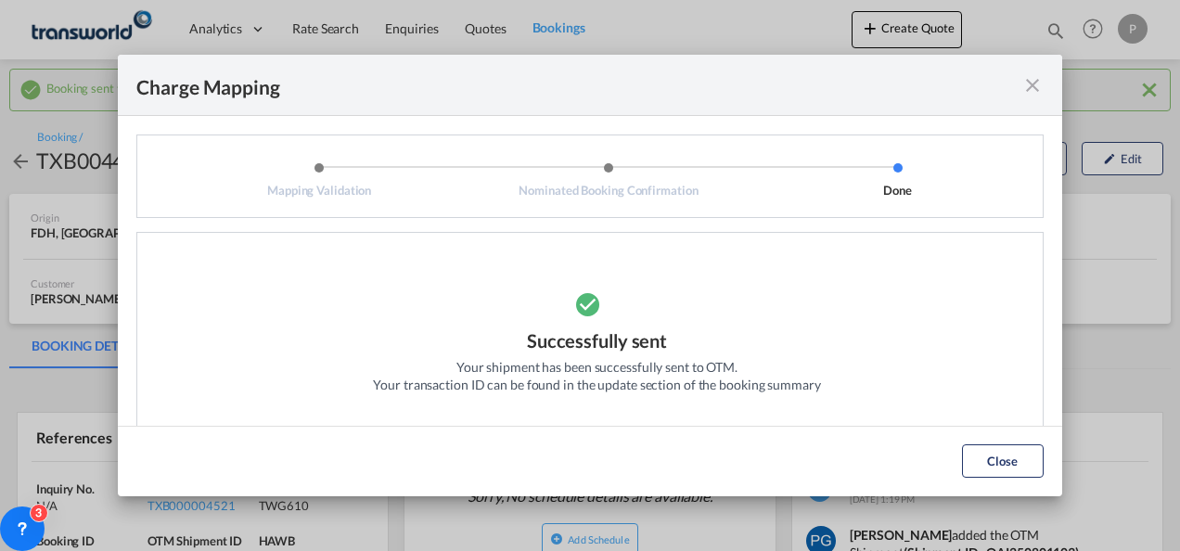
click at [1044, 81] on div "Charge Mapping" at bounding box center [590, 85] width 944 height 61
click at [1033, 83] on md-icon "icon-close fg-AAA8AD cursor" at bounding box center [1032, 85] width 22 height 22
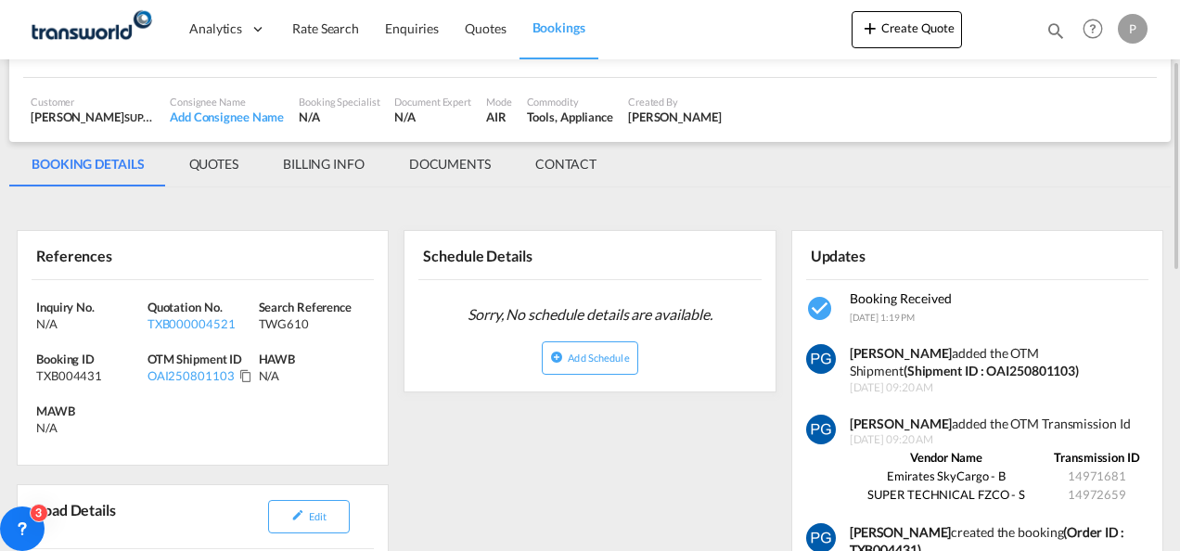
scroll to position [185, 0]
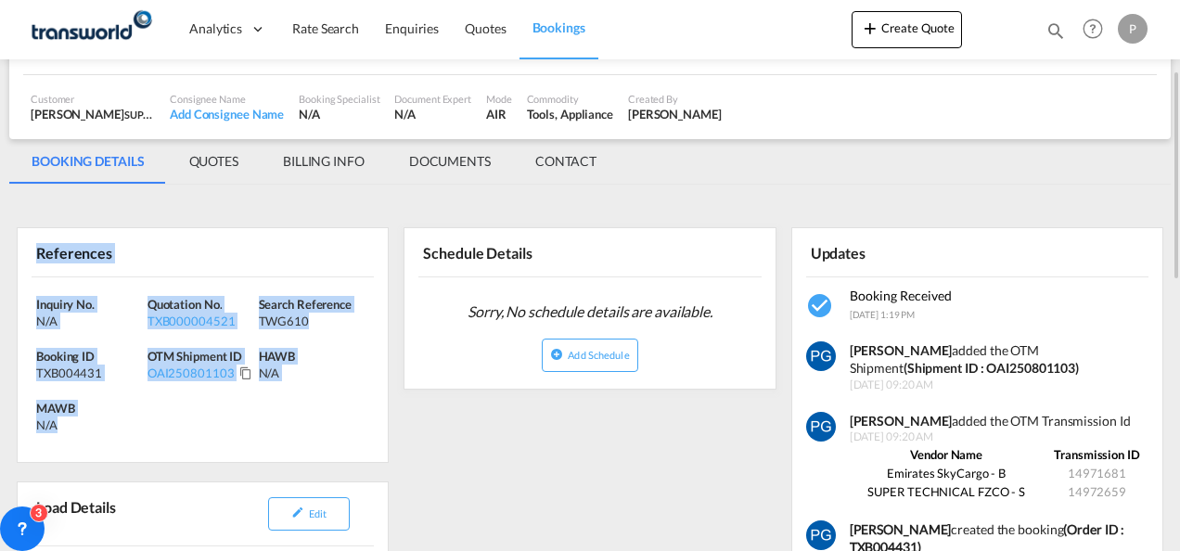
drag, startPoint x: 35, startPoint y: 253, endPoint x: 98, endPoint y: 422, distance: 180.2
click at [98, 422] on div "References Inquiry No. N/A Quotation No. TXB000004521 Search Reference TWG610 B…" at bounding box center [203, 345] width 372 height 236
copy div "References Inquiry No. N/A Quotation No. TXB000004521 Search Reference TWG610 B…"
